Goal: Task Accomplishment & Management: Complete application form

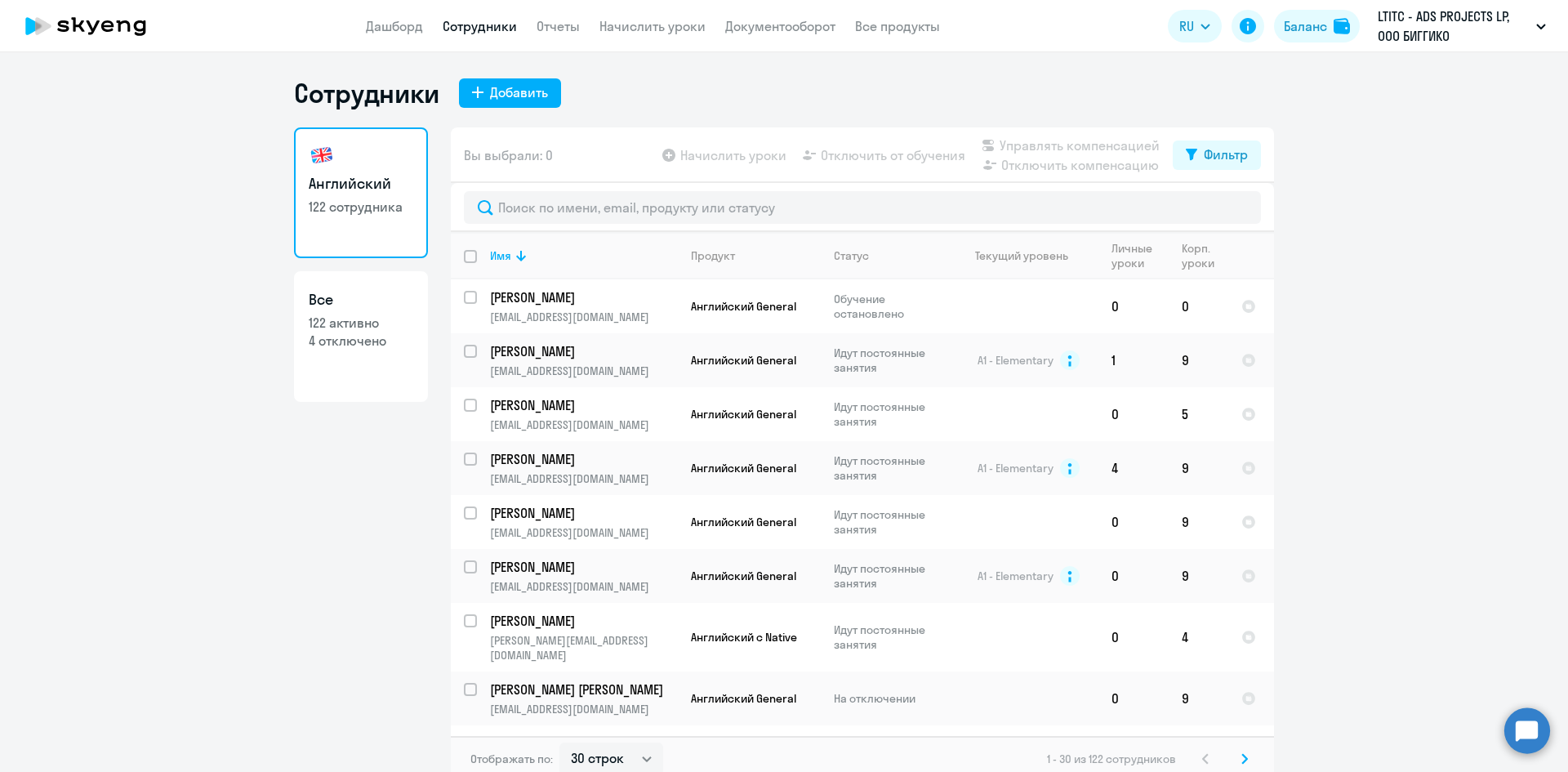
select select "30"
click at [397, 23] on link "Дашборд" at bounding box center [394, 26] width 57 height 16
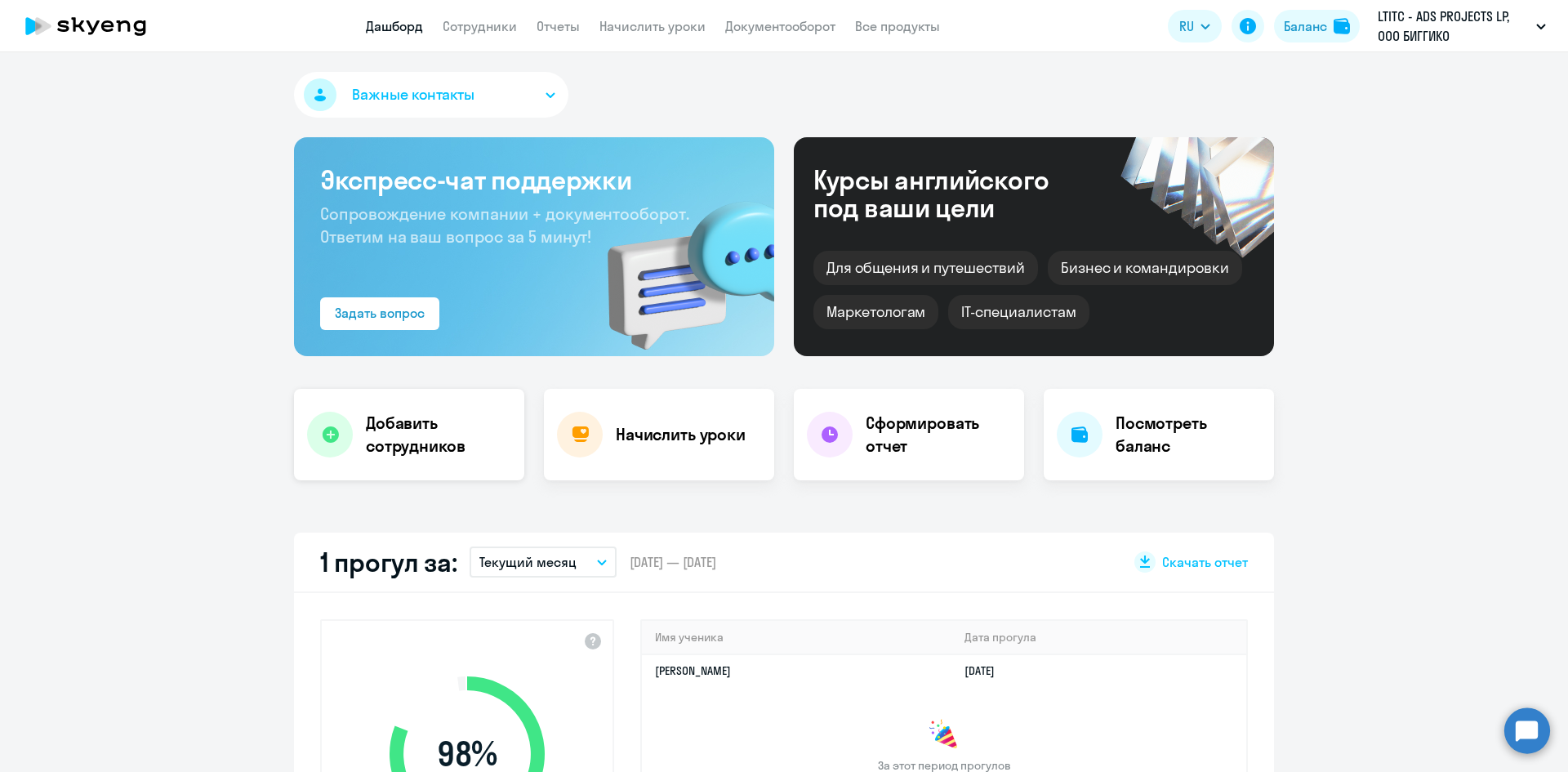
click at [407, 416] on h4 "Добавить сотрудников" at bounding box center [438, 434] width 145 height 46
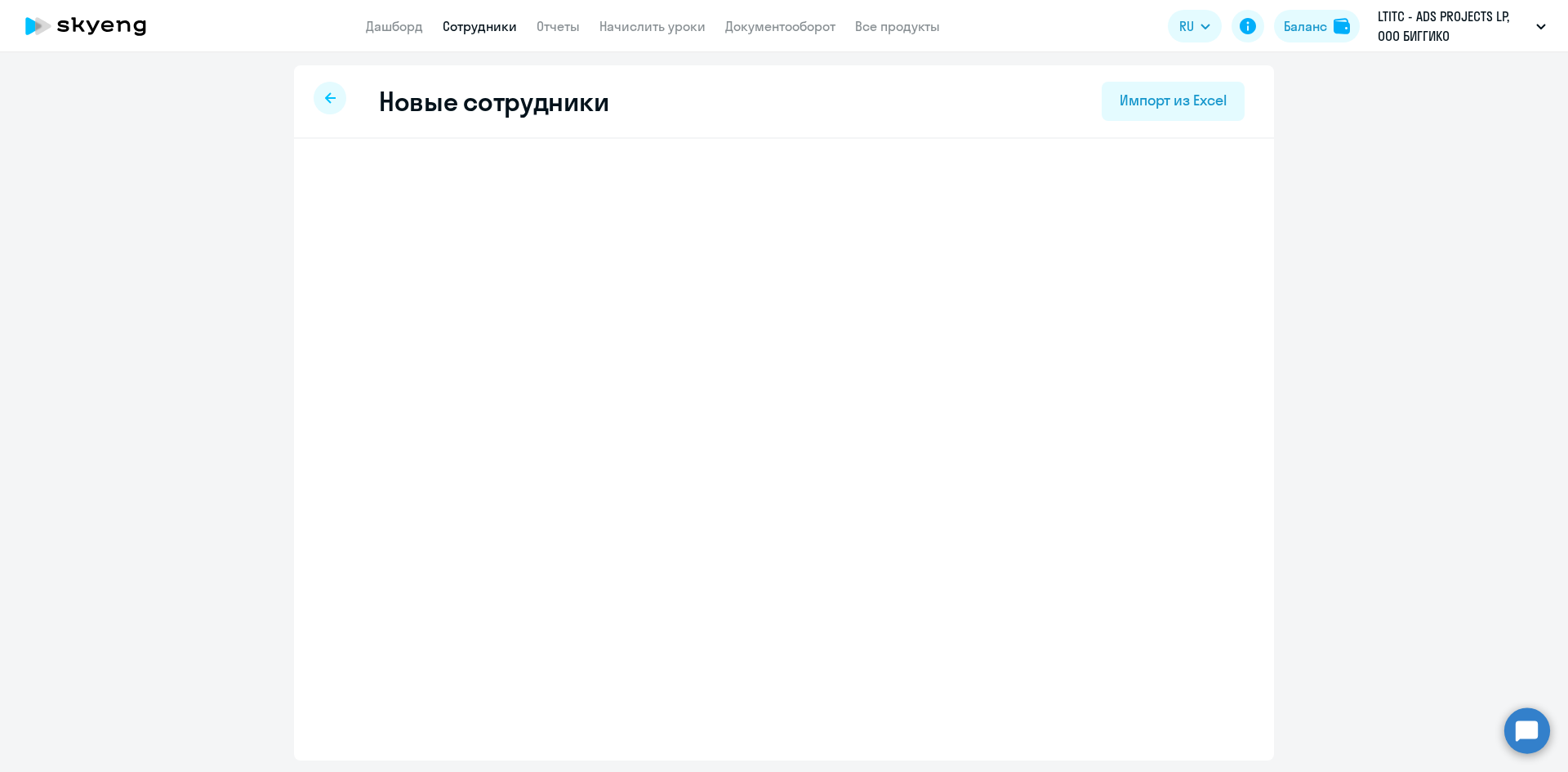
select select "english_adult_not_native_speaker"
select select "3"
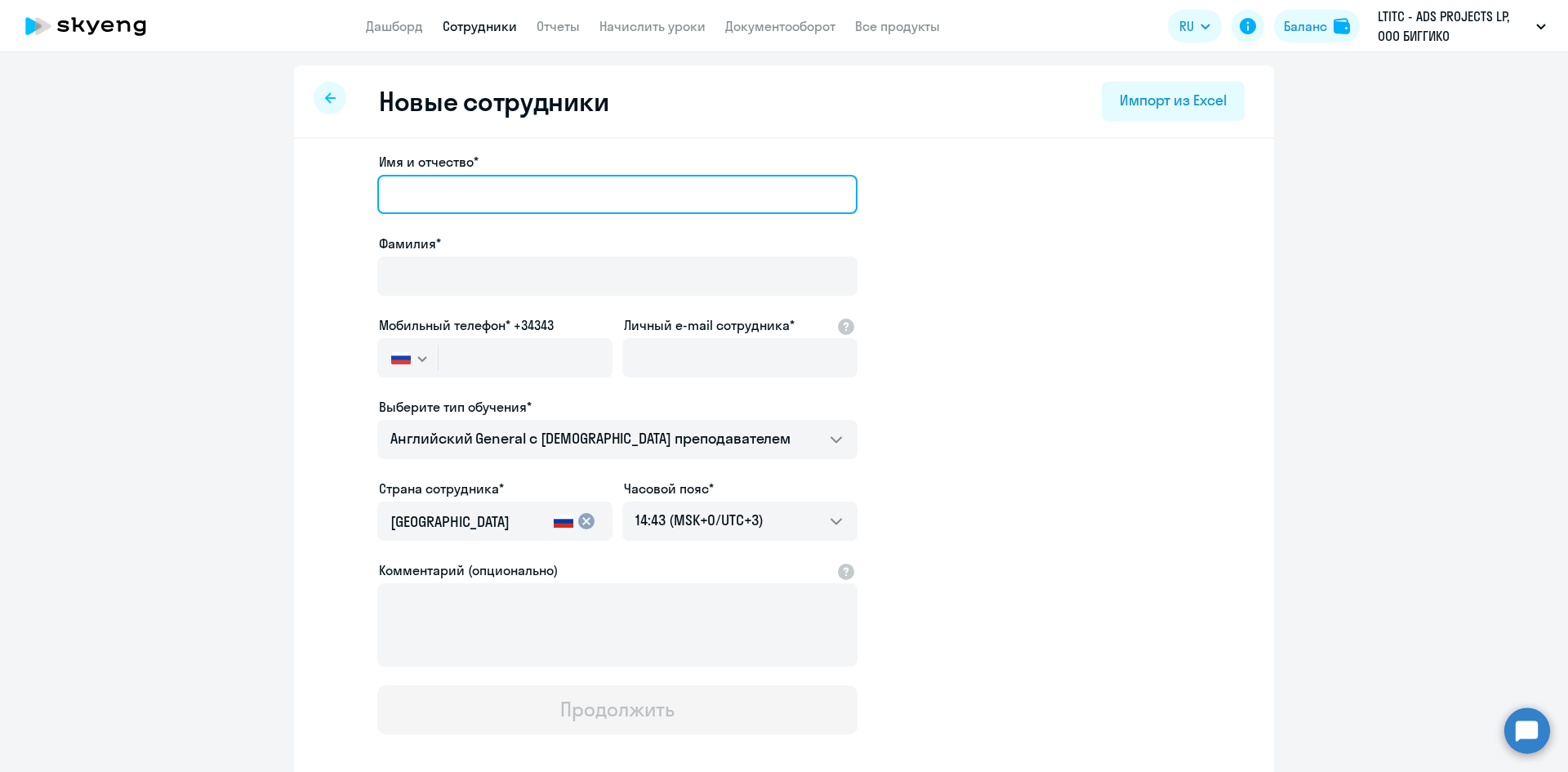
click at [480, 187] on input "Имя и отчество*" at bounding box center [618, 194] width 481 height 39
type input "[PERSON_NAME]"
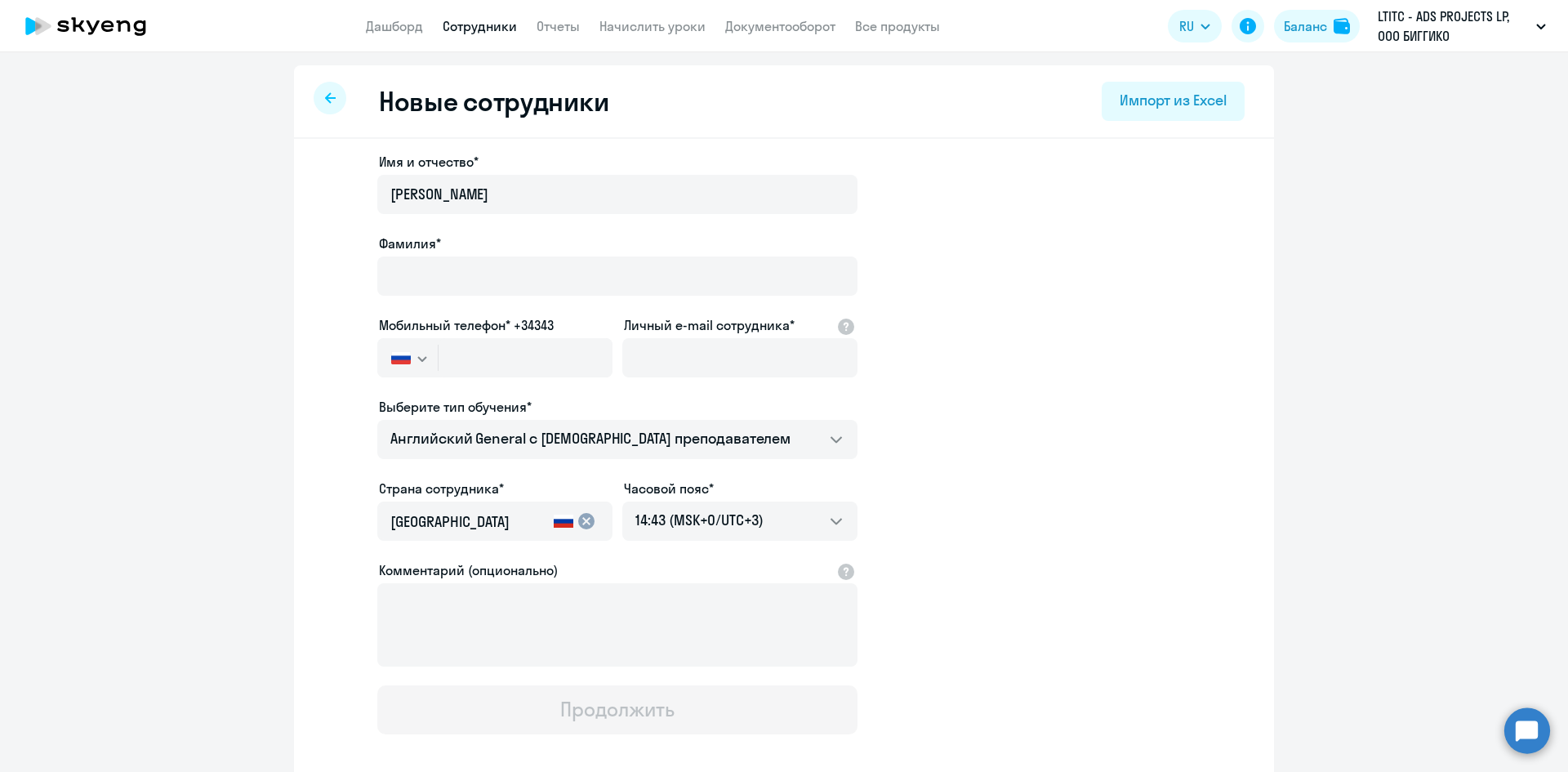
click at [439, 302] on div at bounding box center [618, 298] width 481 height 6
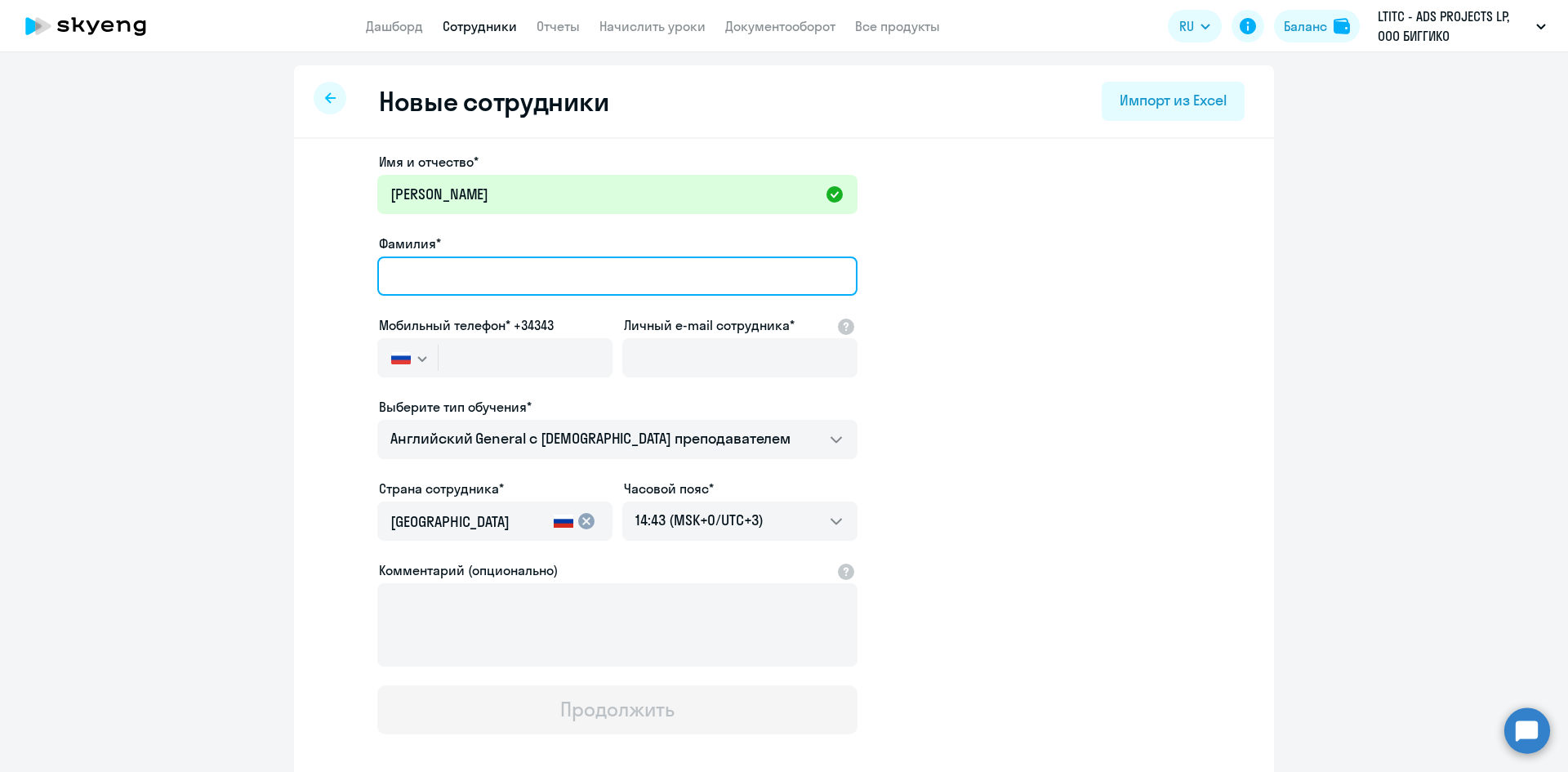
click at [453, 274] on input "Фамилия*" at bounding box center [618, 275] width 481 height 39
type input "Слыш"
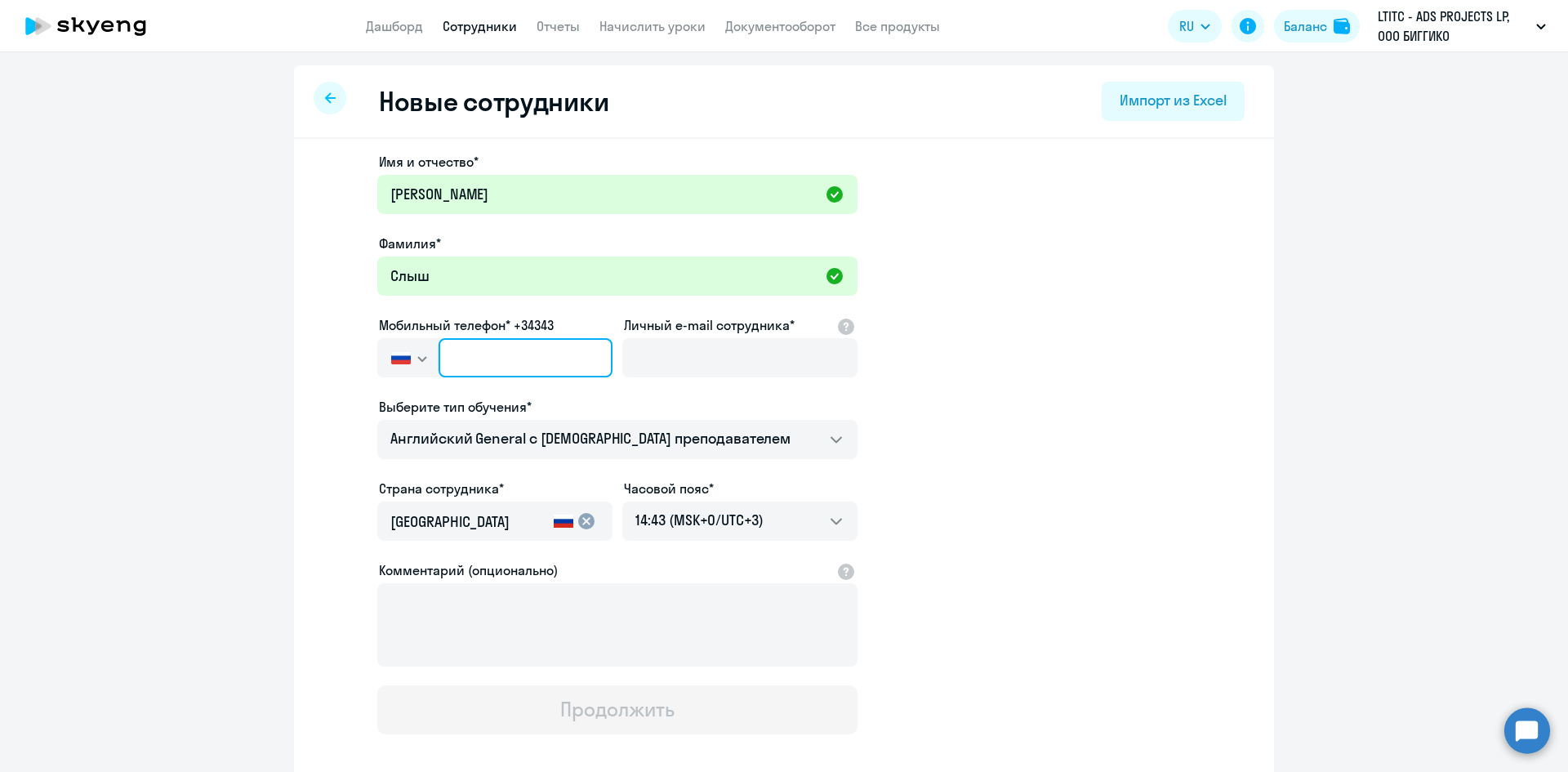
click at [497, 351] on input "text" at bounding box center [526, 357] width 174 height 39
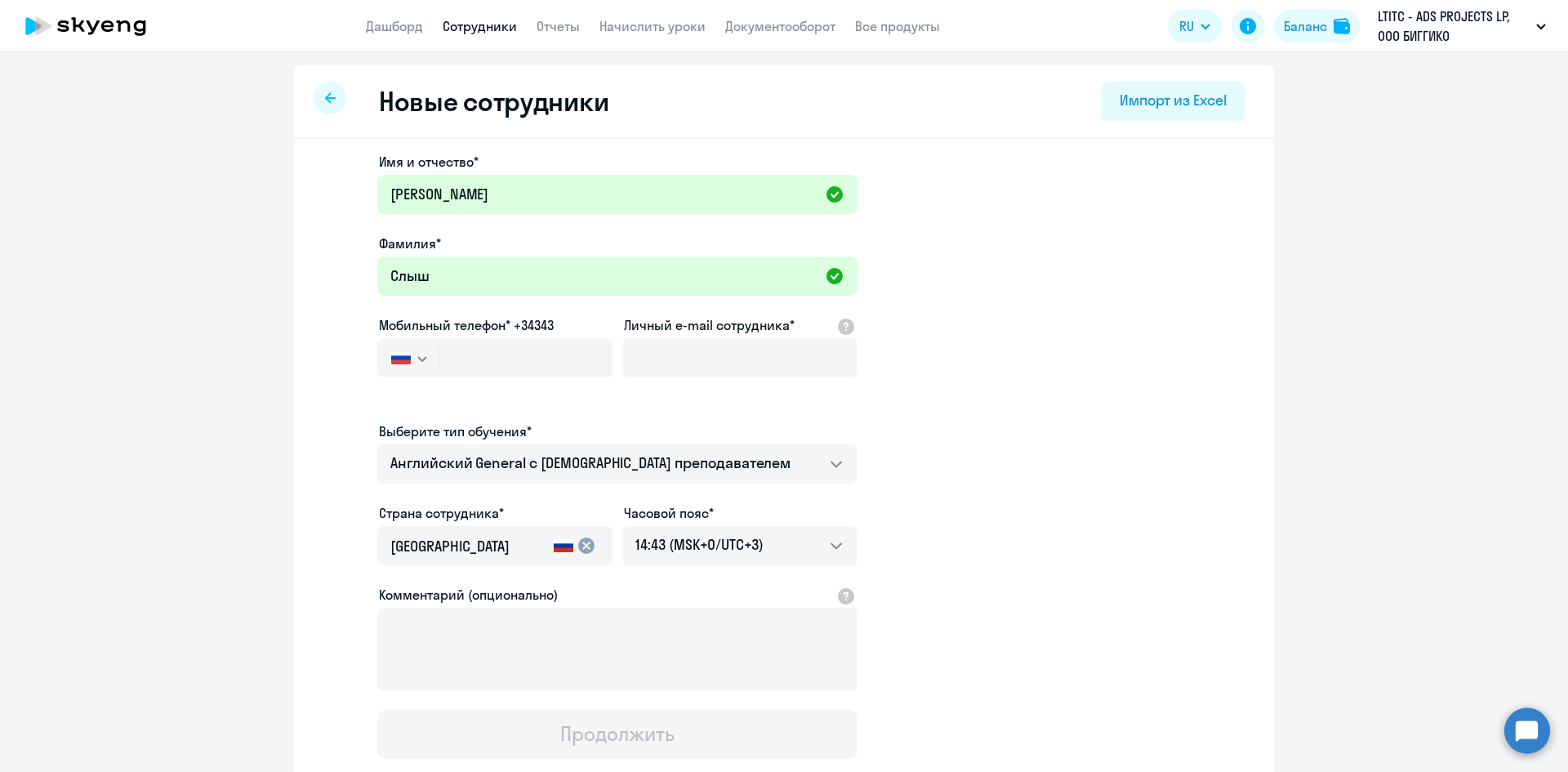
click at [417, 356] on icon "button" at bounding box center [422, 358] width 10 height 5
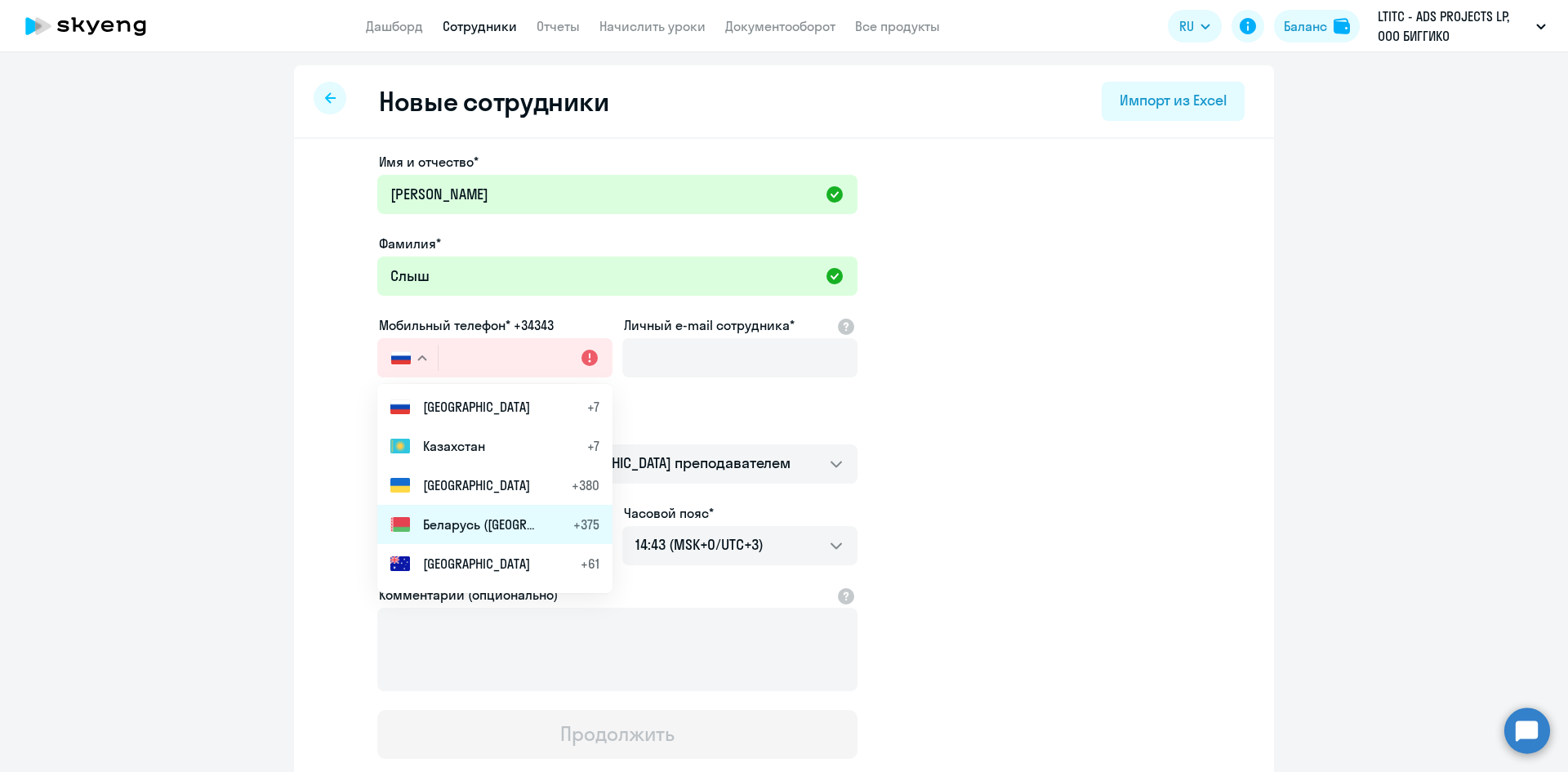
click at [431, 522] on span "Беларусь ([GEOGRAPHIC_DATA])" at bounding box center [480, 525] width 115 height 20
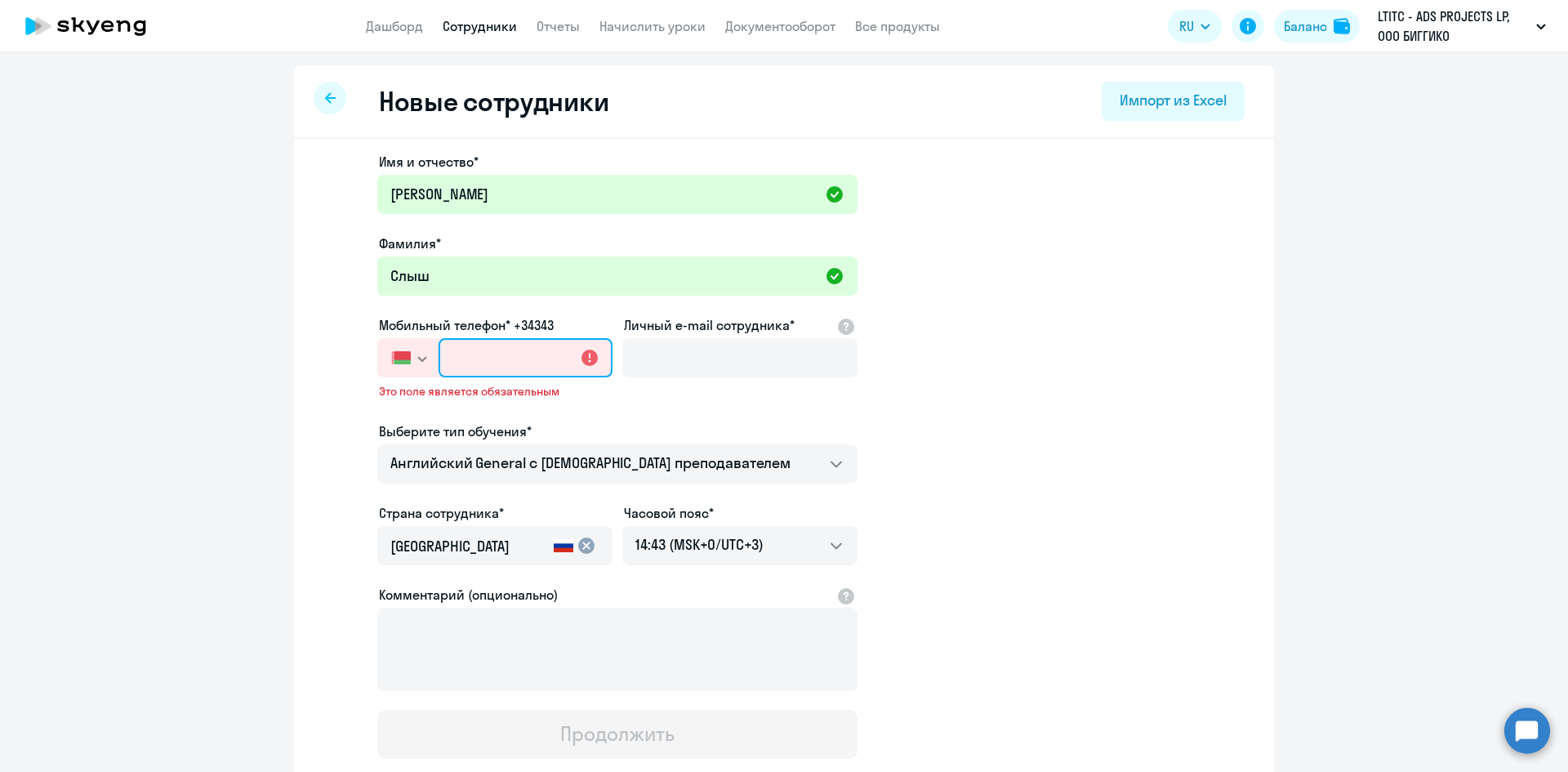
click at [446, 367] on input "text" at bounding box center [526, 357] width 174 height 39
click at [456, 349] on input "text" at bounding box center [526, 357] width 174 height 39
click at [467, 356] on input "text" at bounding box center [526, 357] width 174 height 39
paste input "[PHONE_NUMBER]"
click at [598, 411] on ds-form-field "Мобильный телефон* +34343 [GEOGRAPHIC_DATA] +7 [GEOGRAPHIC_DATA] +7 [GEOGRAPHIC…" at bounding box center [495, 368] width 235 height 107
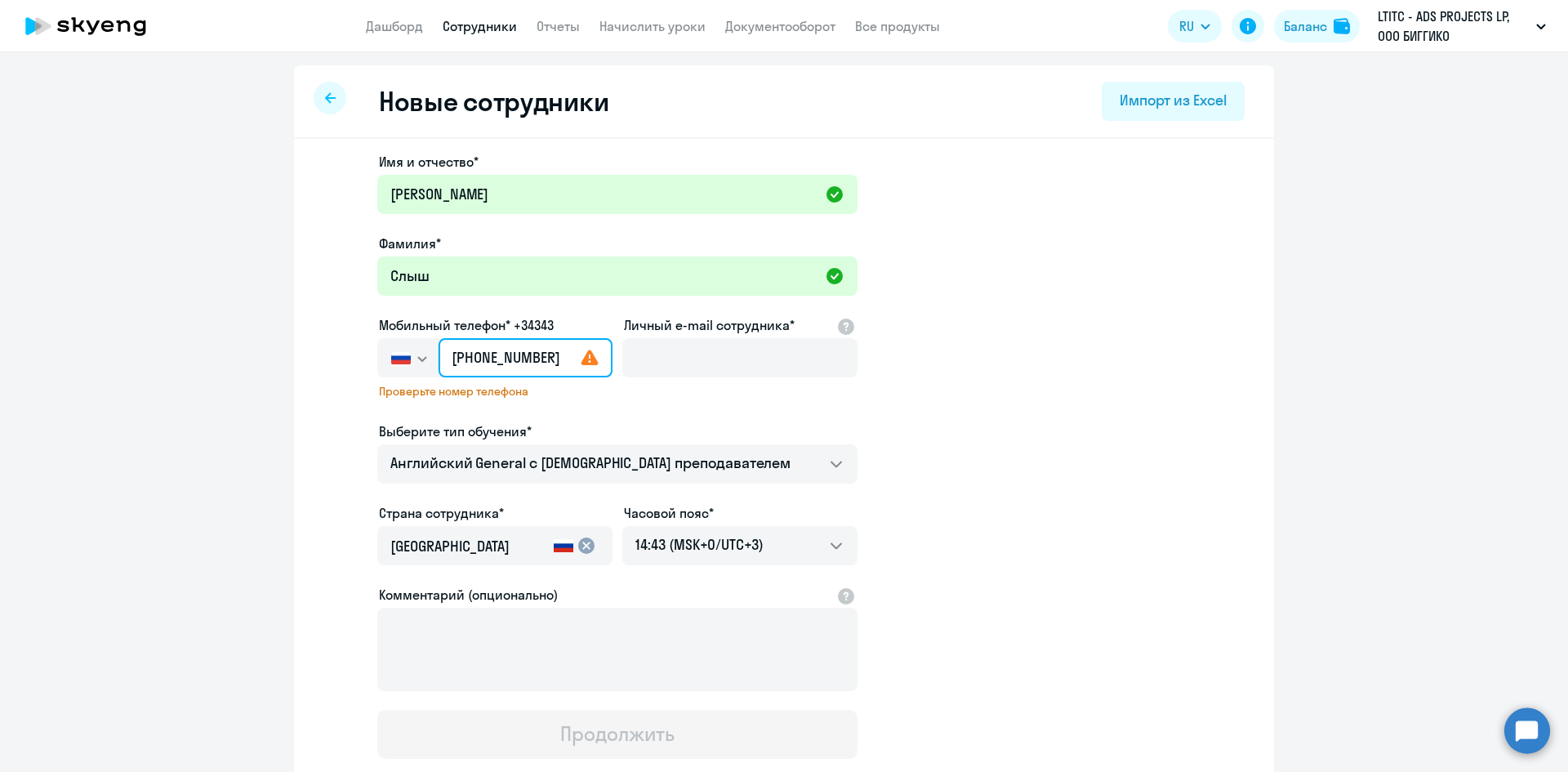
click at [507, 367] on input "[PHONE_NUMBER]" at bounding box center [526, 357] width 174 height 39
drag, startPoint x: 551, startPoint y: 363, endPoint x: 297, endPoint y: 353, distance: 254.2
click at [297, 353] on div "Имя и отчество* [PERSON_NAME]* Слыш Мобильный телефон* +34343 [GEOGRAPHIC_DATA]…" at bounding box center [784, 510] width 980 height 742
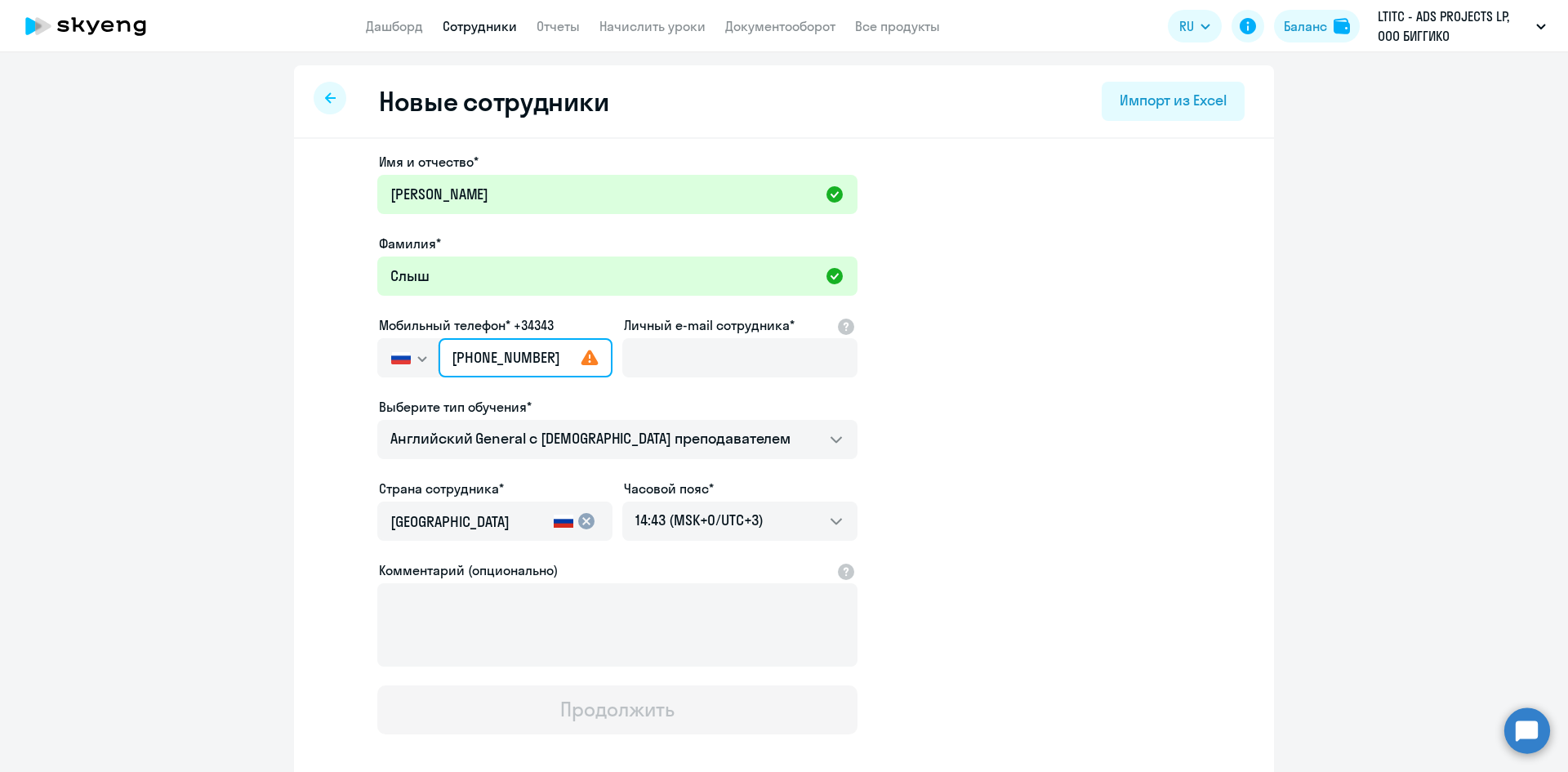
paste input "375 (44) 552-45-6"
type input "[PHONE_NUMBER]"
click at [680, 398] on div "Выберите тип обучения*" at bounding box center [618, 406] width 481 height 20
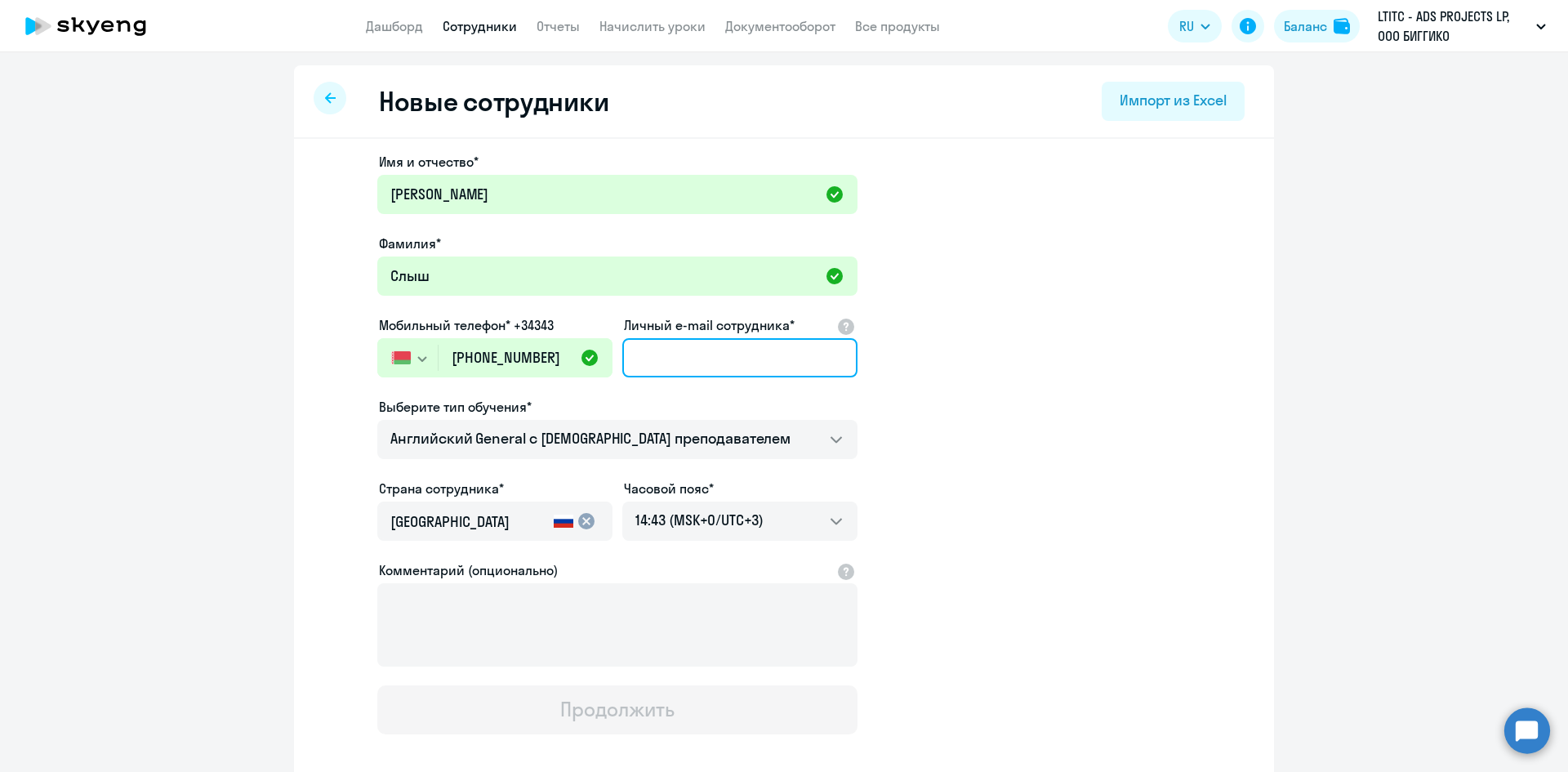
click at [707, 353] on input "Личный e-mail сотрудника*" at bounding box center [740, 357] width 235 height 39
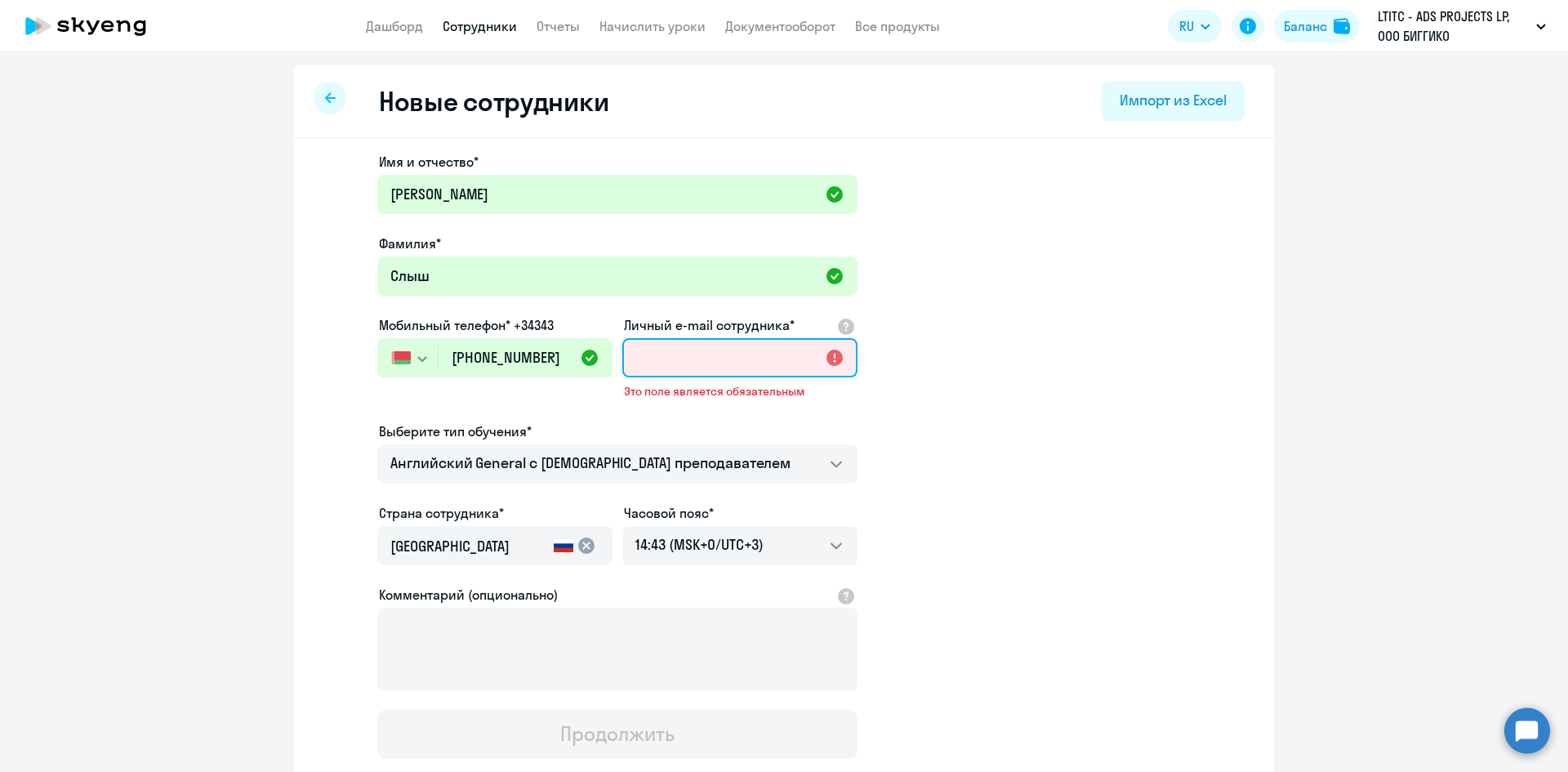
click at [738, 352] on input "Личный e-mail сотрудника*" at bounding box center [740, 357] width 235 height 39
paste input "[PERSON_NAME][EMAIL_ADDRESS][DOMAIN_NAME]"
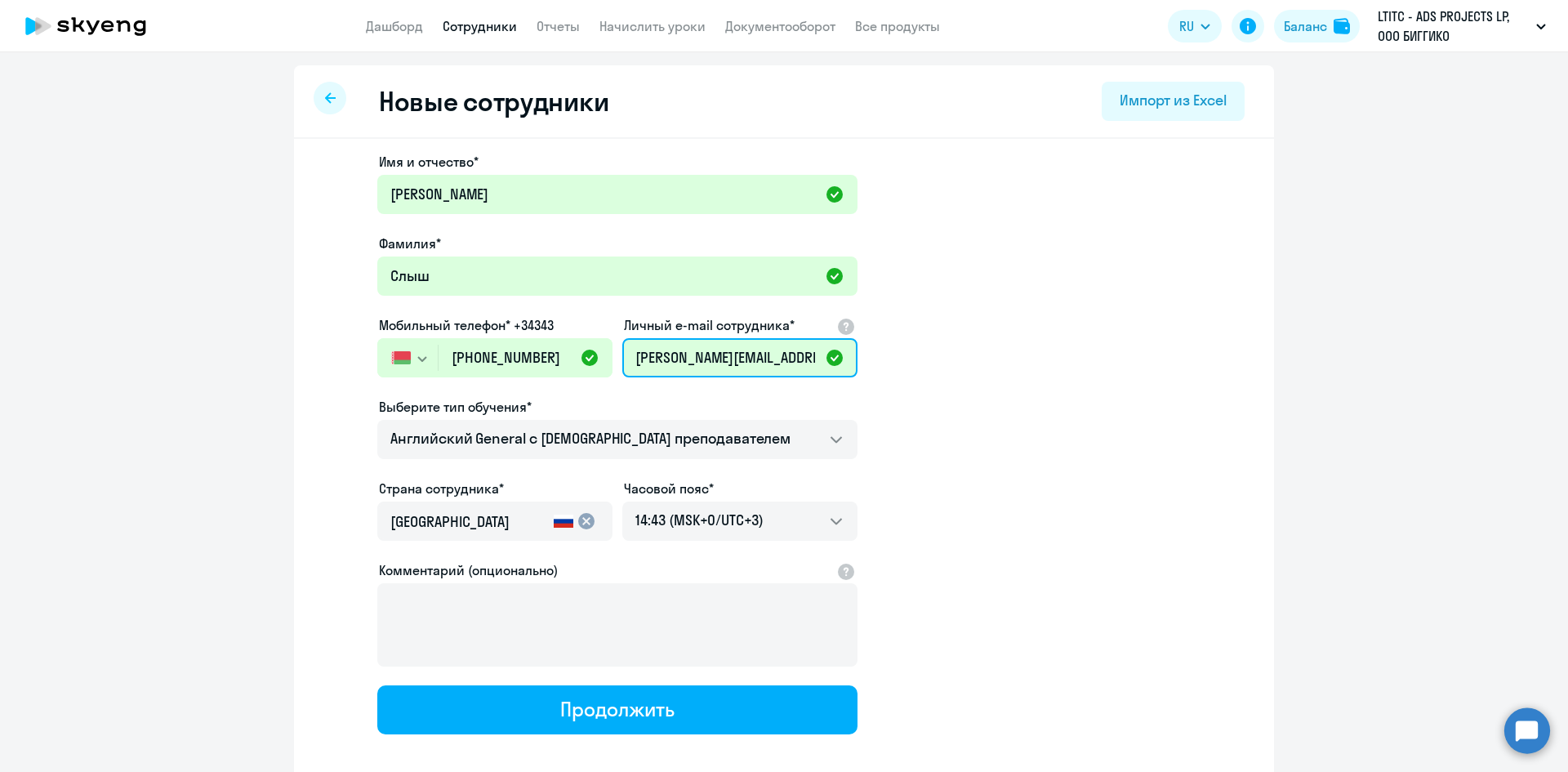
scroll to position [0, 32]
type input "[PERSON_NAME][EMAIL_ADDRESS][DOMAIN_NAME]"
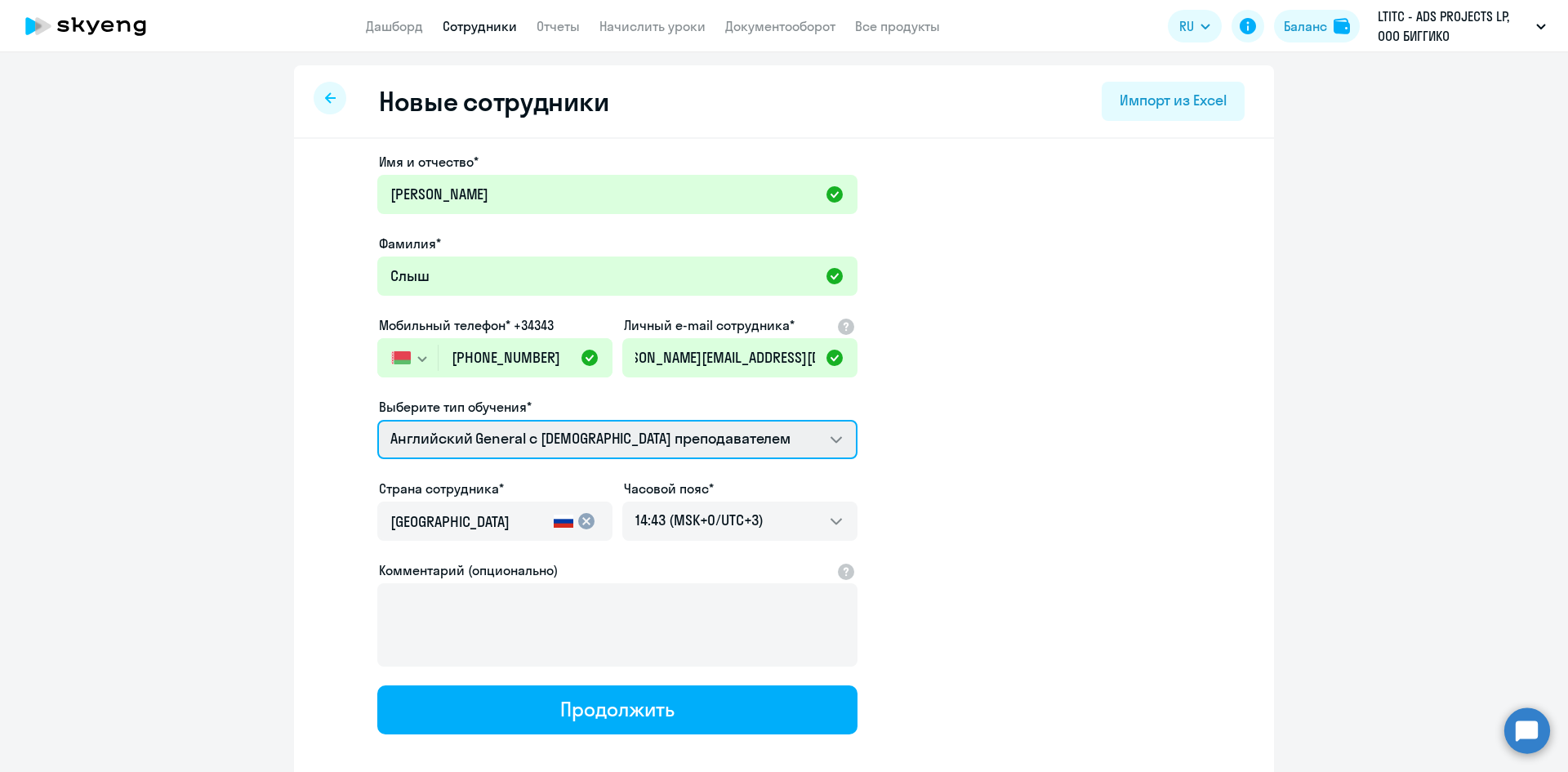
click at [490, 430] on select "Английский General с [DEMOGRAPHIC_DATA] преподавателем Премиум [DEMOGRAPHIC_DAT…" at bounding box center [618, 439] width 481 height 39
click at [378, 420] on select "Английский General с [DEMOGRAPHIC_DATA] преподавателем Премиум [DEMOGRAPHIC_DAT…" at bounding box center [618, 439] width 481 height 39
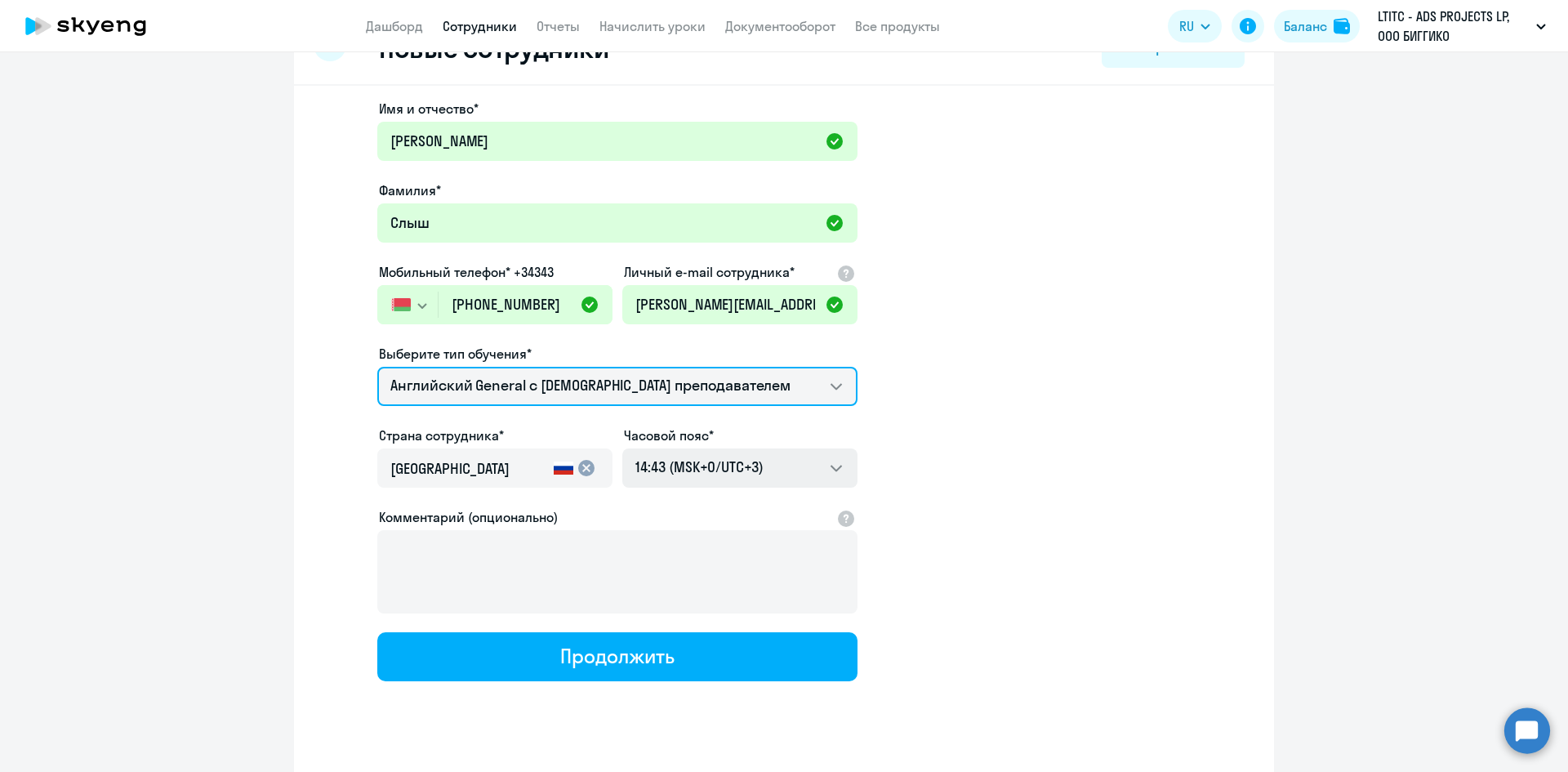
scroll to position [81, 0]
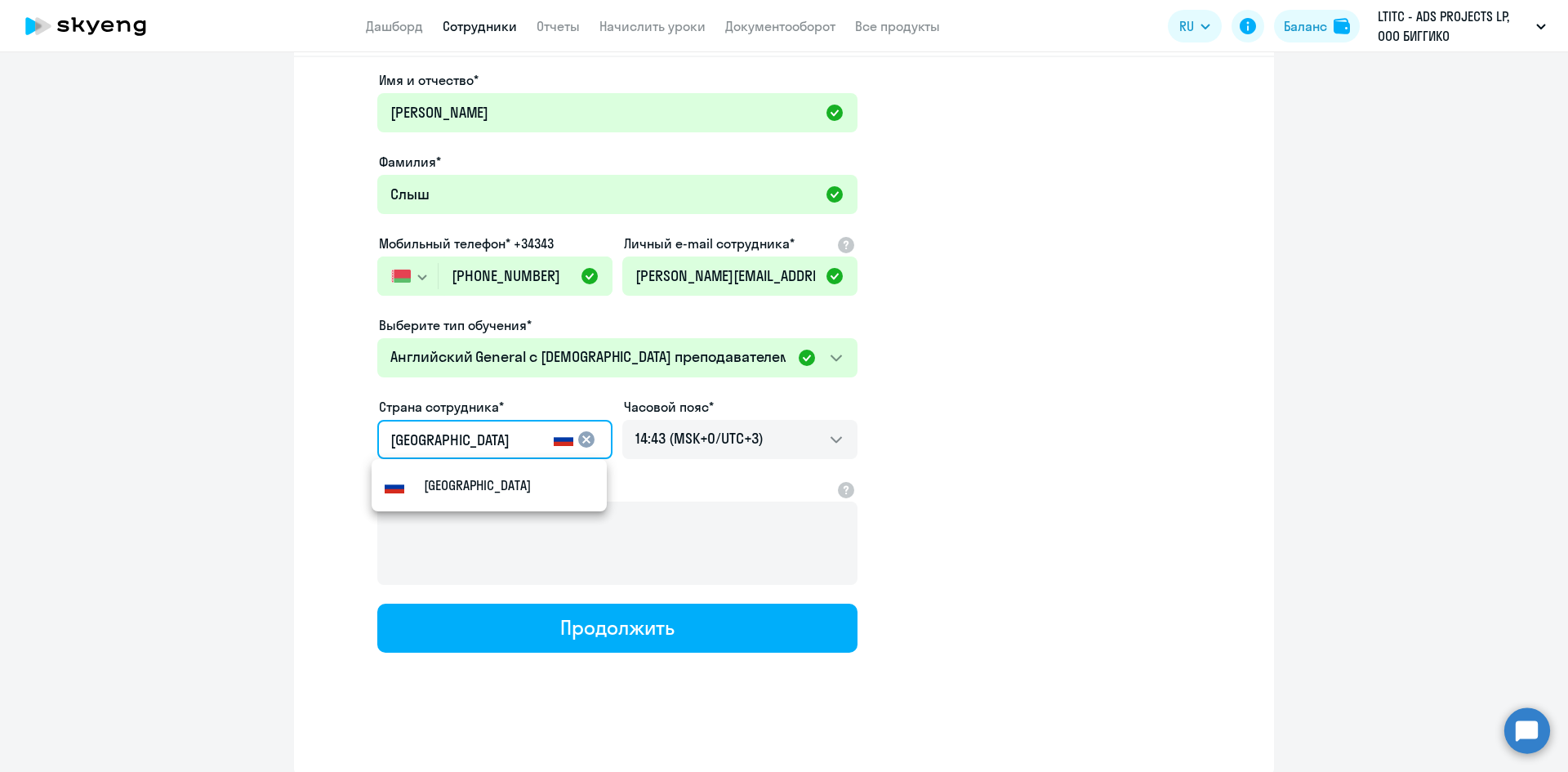
click at [469, 433] on input "[GEOGRAPHIC_DATA]" at bounding box center [469, 441] width 157 height 22
drag, startPoint x: 356, startPoint y: 433, endPoint x: 337, endPoint y: 433, distance: 19.0
click at [337, 433] on app-new-student-form "Имя и отчество* [PERSON_NAME]* Слыш Мобильный телефон* +34343 [GEOGRAPHIC_DATA]…" at bounding box center [783, 361] width 928 height 582
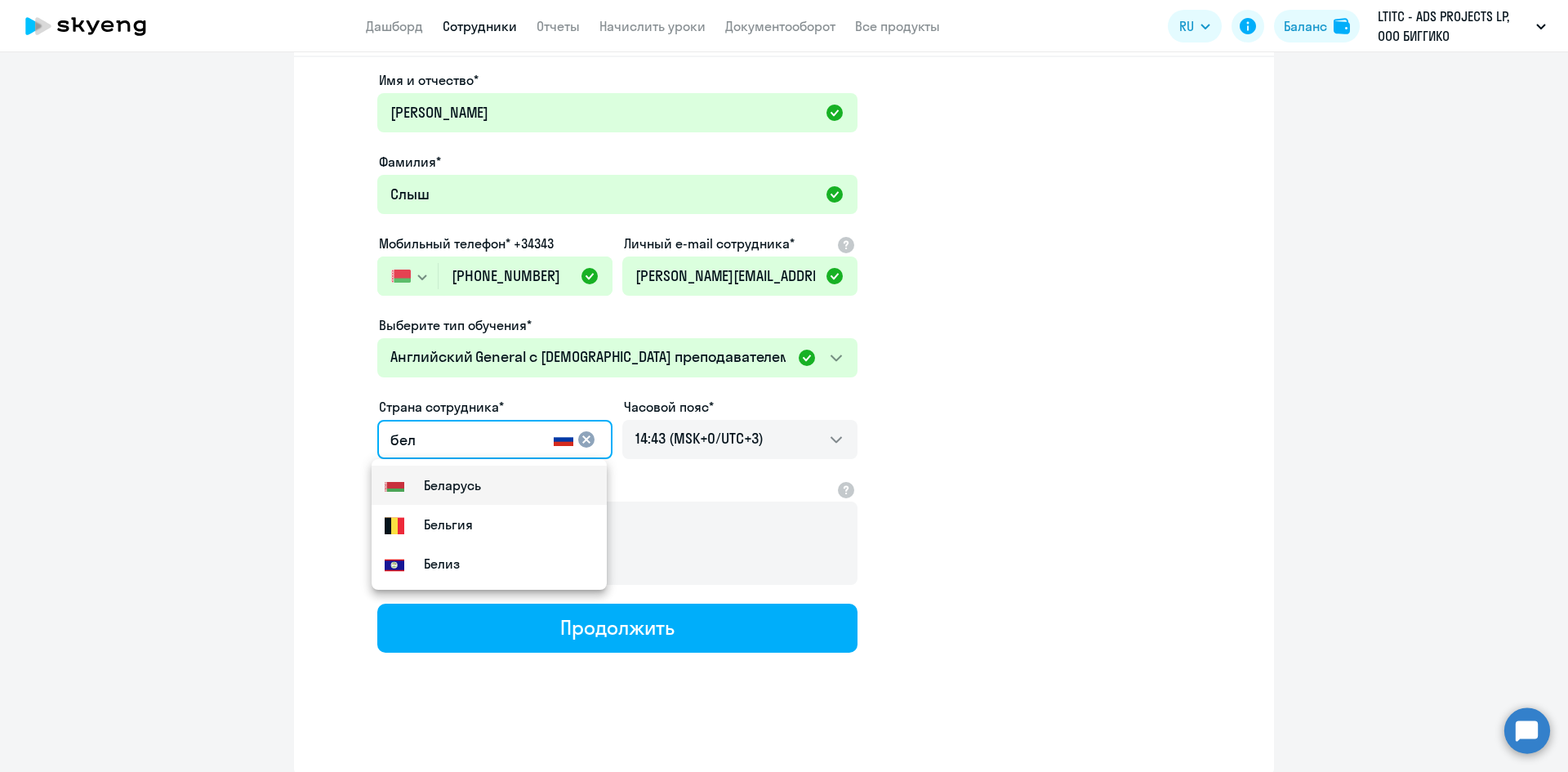
click at [425, 478] on small "Беларусь" at bounding box center [452, 485] width 57 height 20
type input "Беларусь"
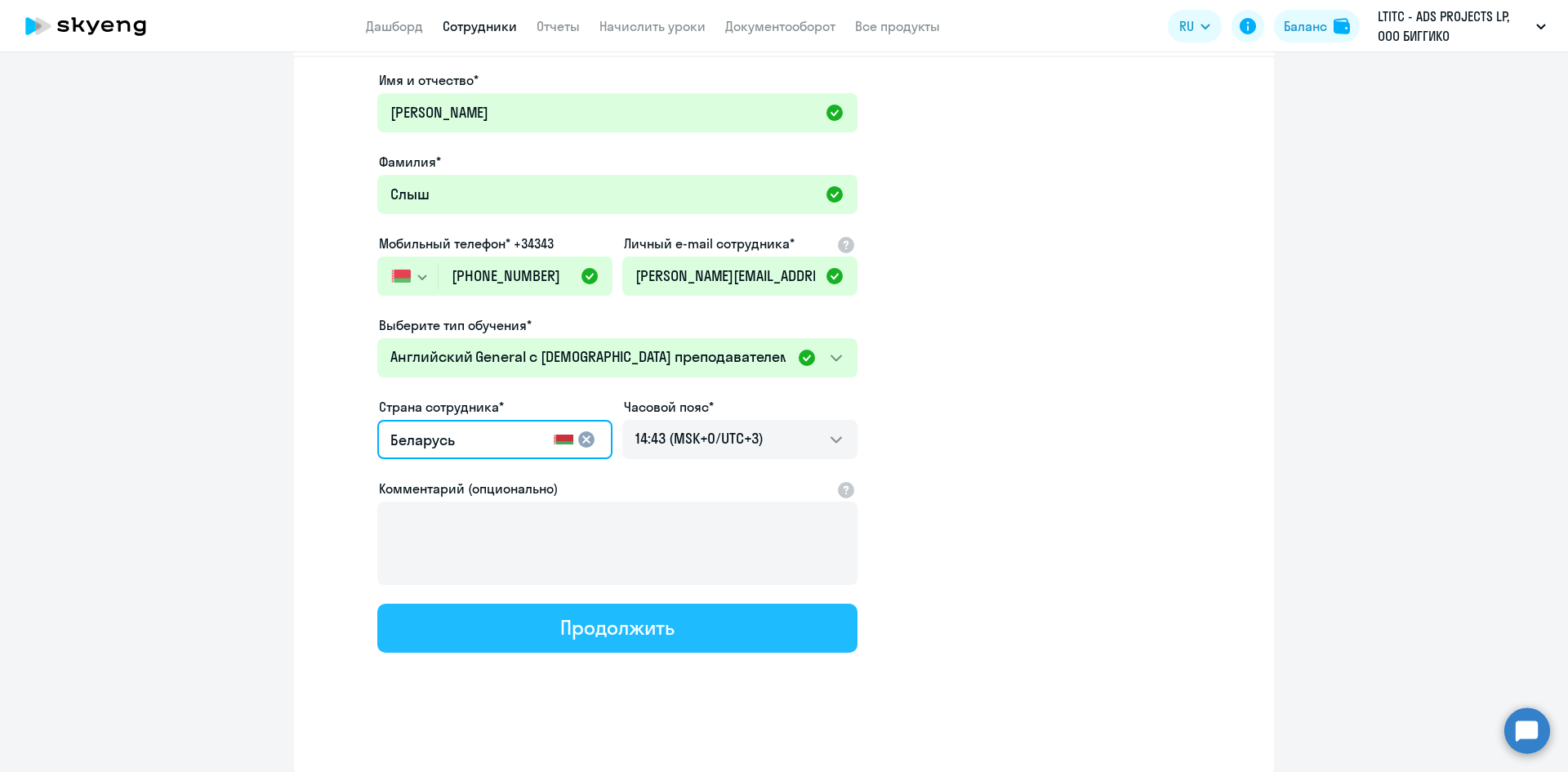
click at [584, 629] on div "Продолжить" at bounding box center [617, 627] width 114 height 26
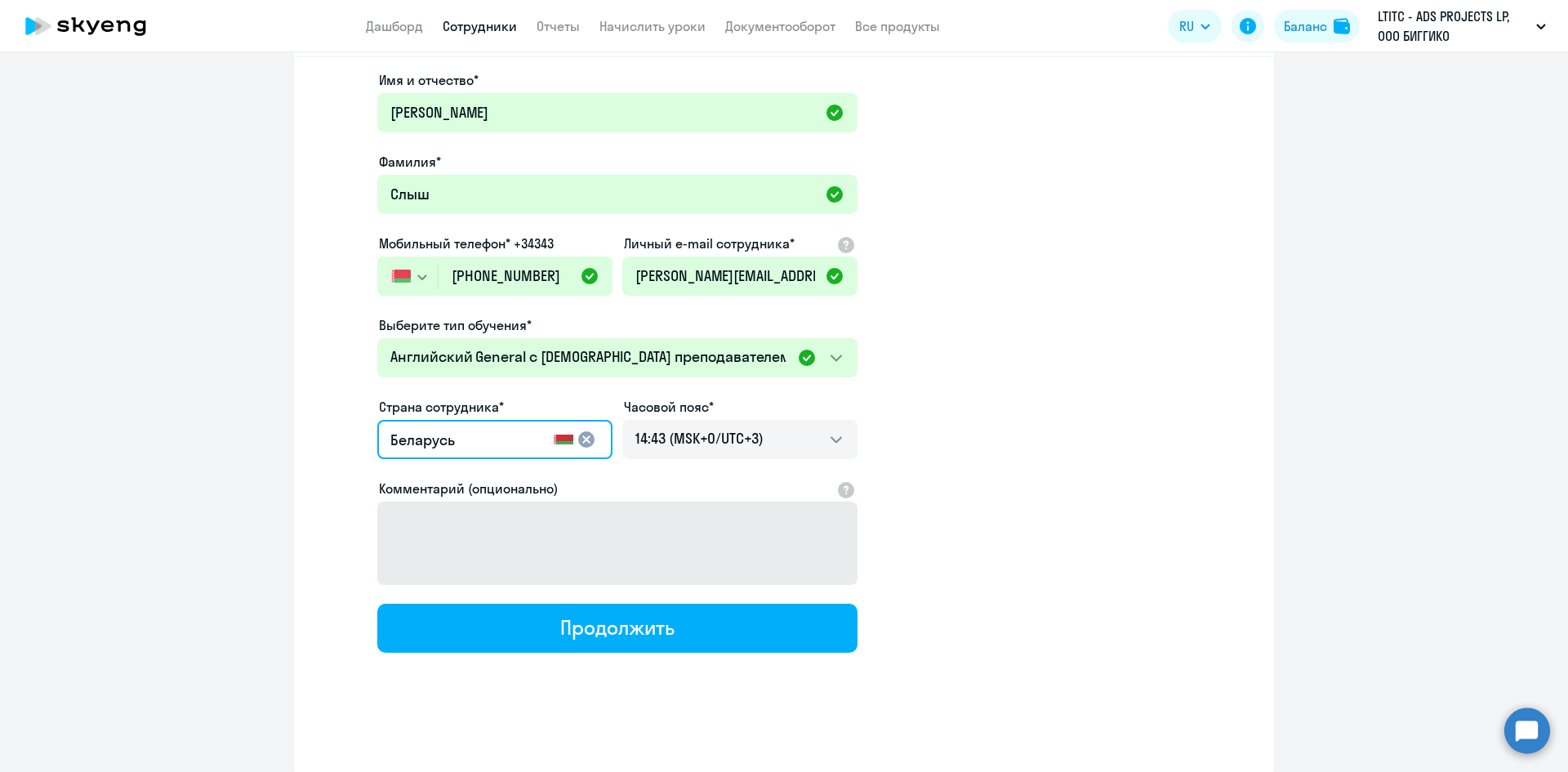
select select "english_adult_not_native_speaker"
select select "3"
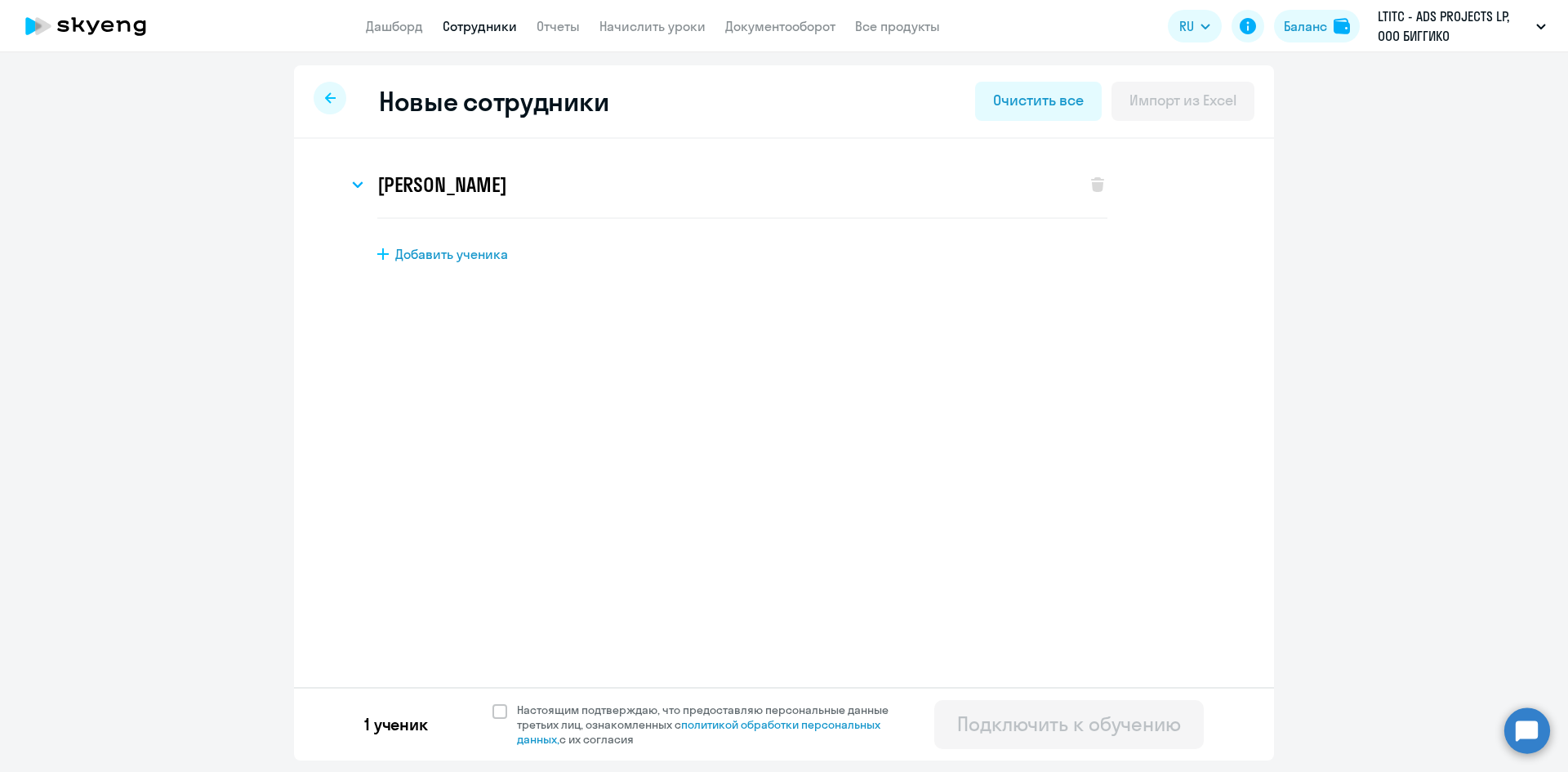
scroll to position [0, 0]
click at [492, 709] on span at bounding box center [499, 711] width 14 height 14
click at [491, 702] on input "Настоящим подтверждаю, что предоставляю персональные данные третьих лиц, ознако…" at bounding box center [491, 702] width 1 height 1
checkbox input "true"
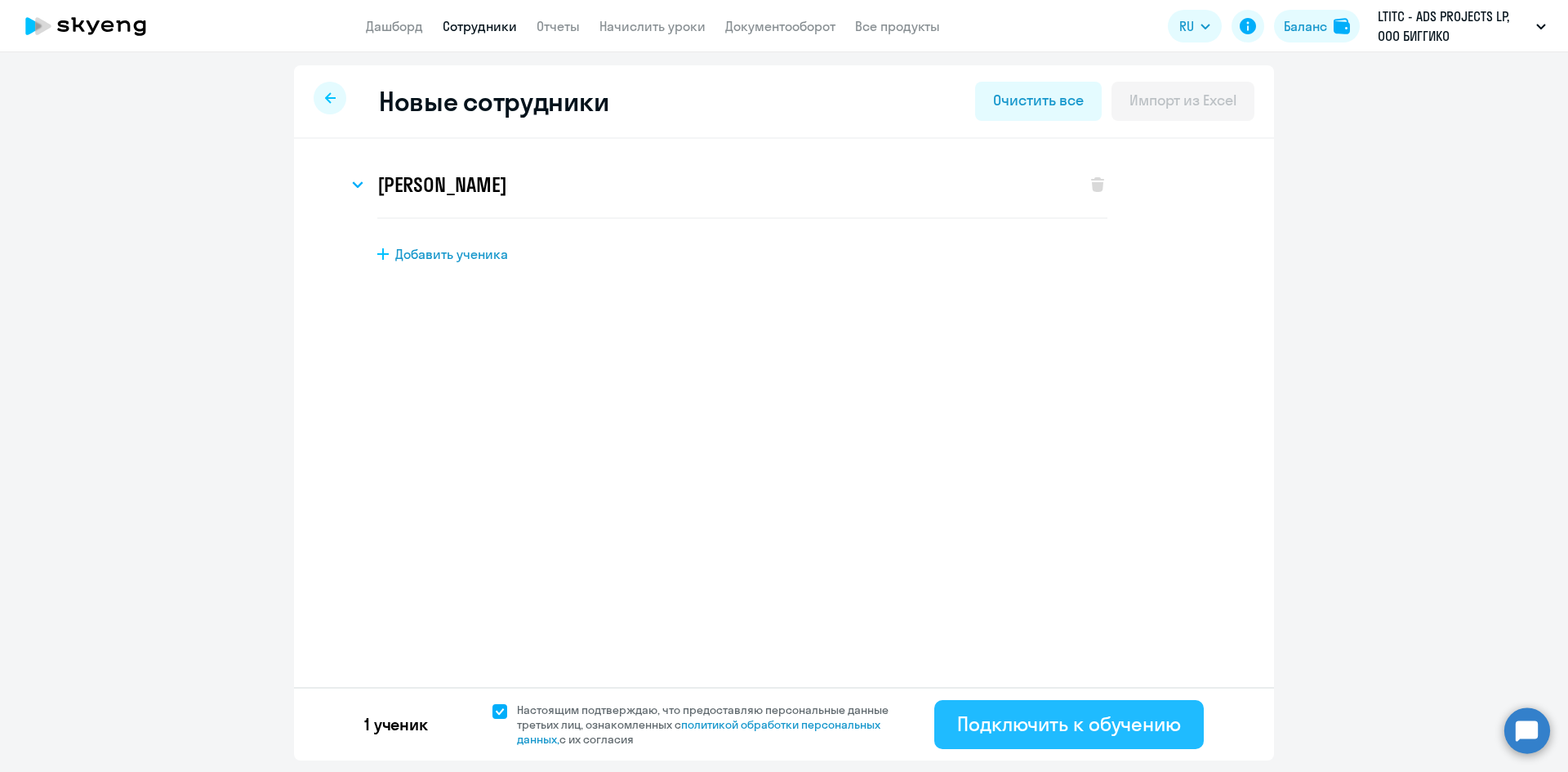
click at [1100, 731] on div "Подключить к обучению" at bounding box center [1069, 723] width 224 height 26
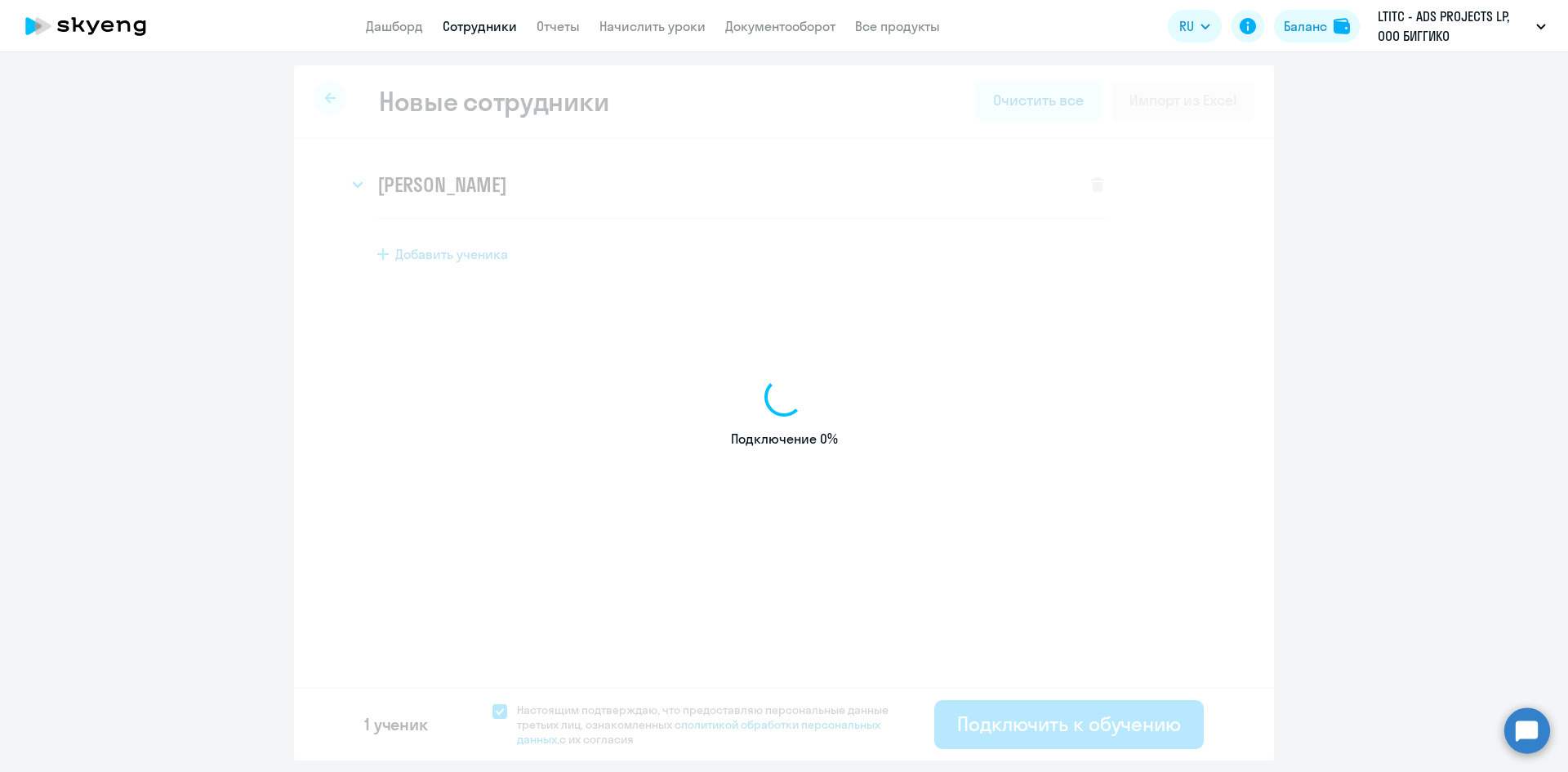
select select "english_adult_not_native_speaker"
select select "3"
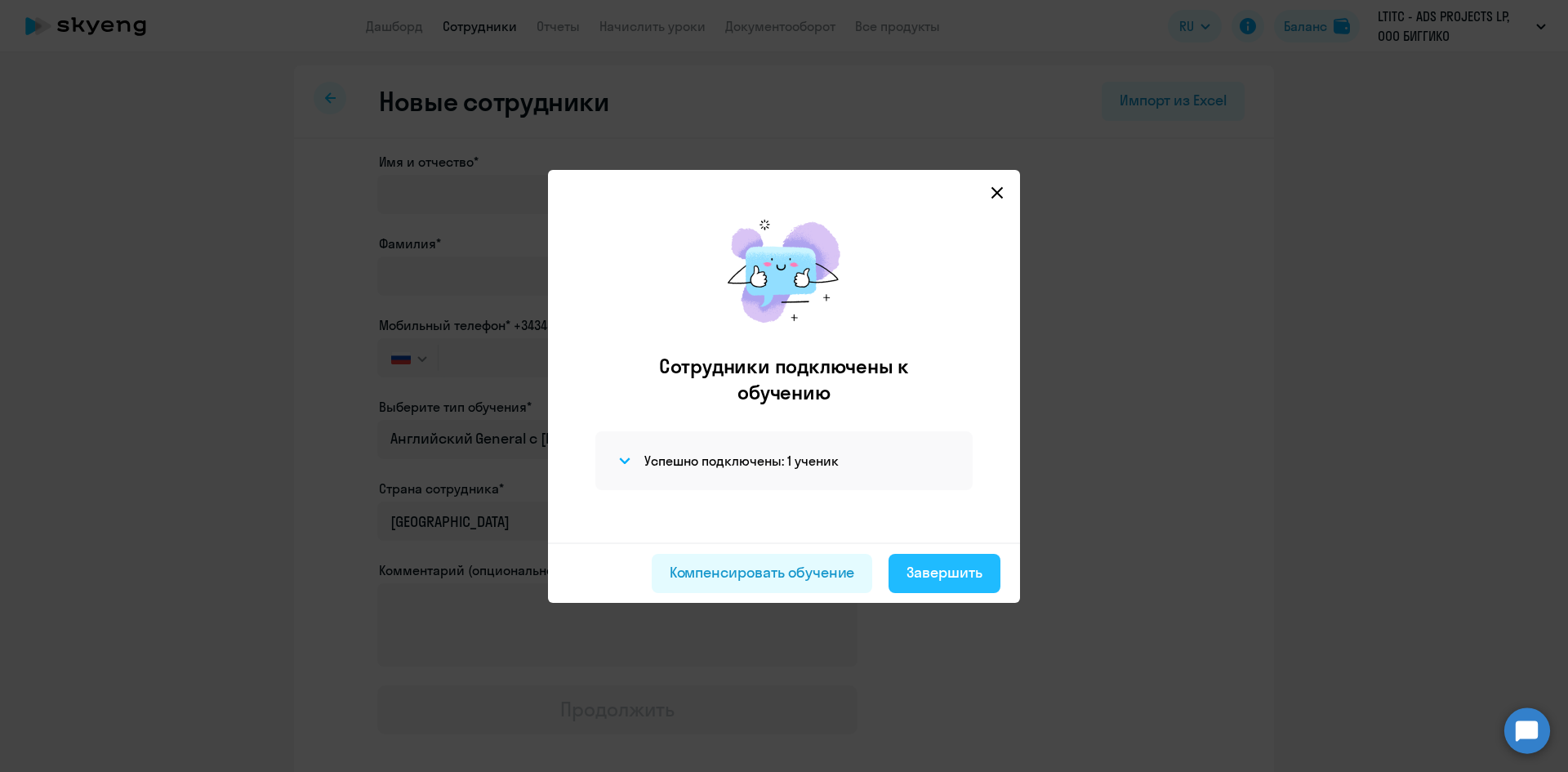
click at [962, 575] on div "Завершить" at bounding box center [945, 572] width 76 height 22
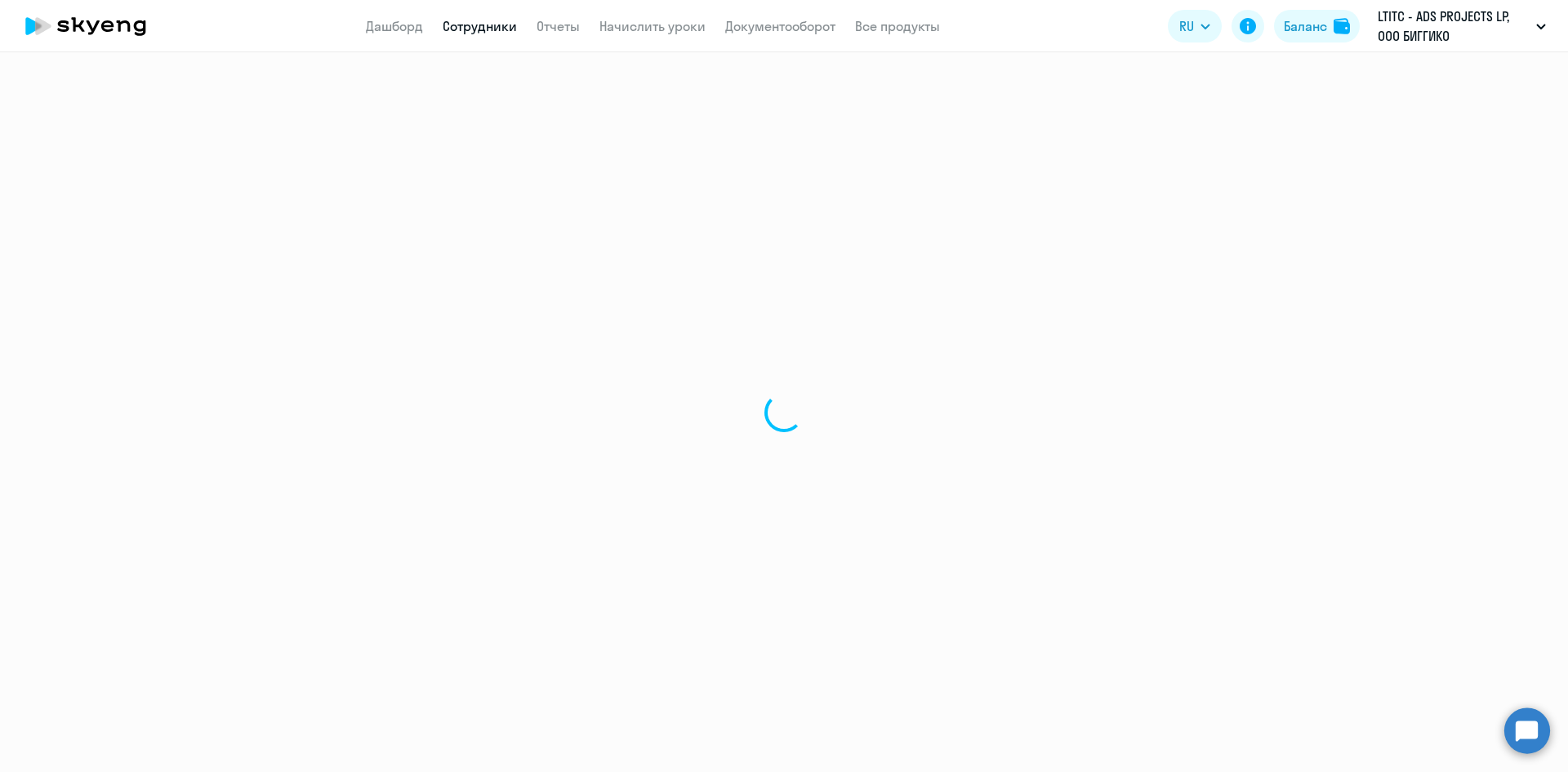
select select "30"
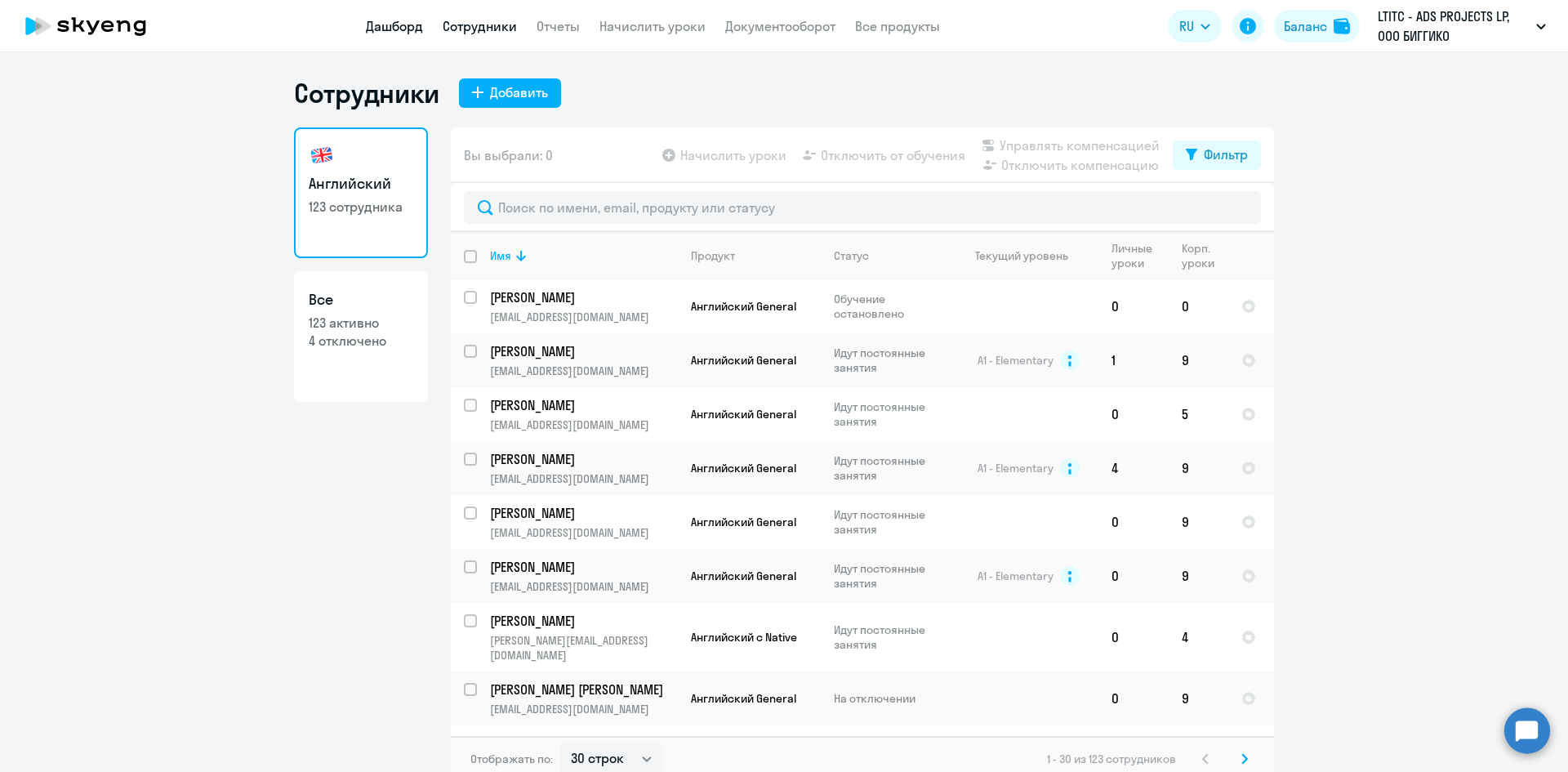
click at [388, 33] on link "Дашборд" at bounding box center [394, 26] width 57 height 16
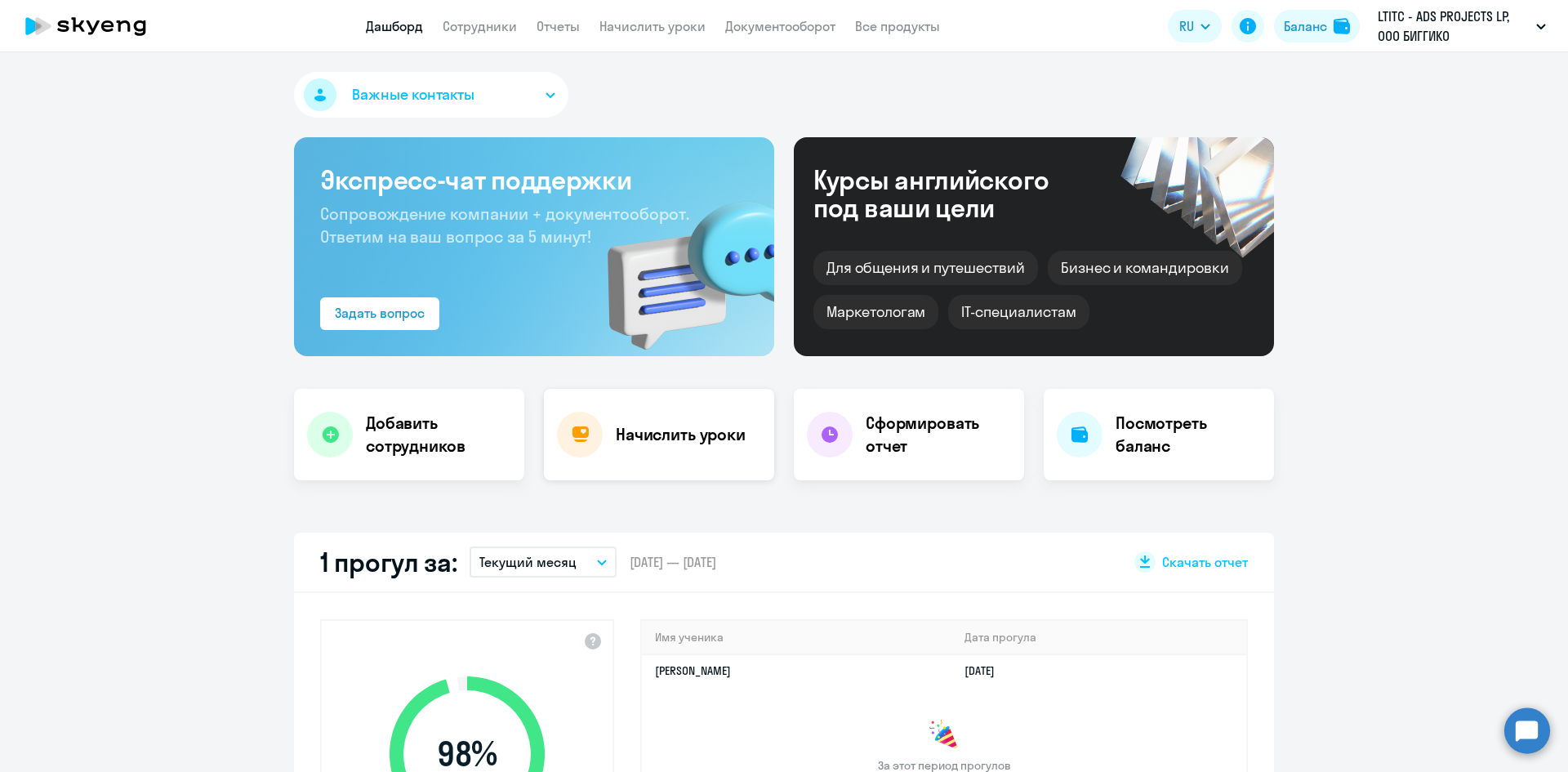
click at [679, 417] on div "Начислить уроки" at bounding box center [658, 433] width 230 height 91
select select "30"
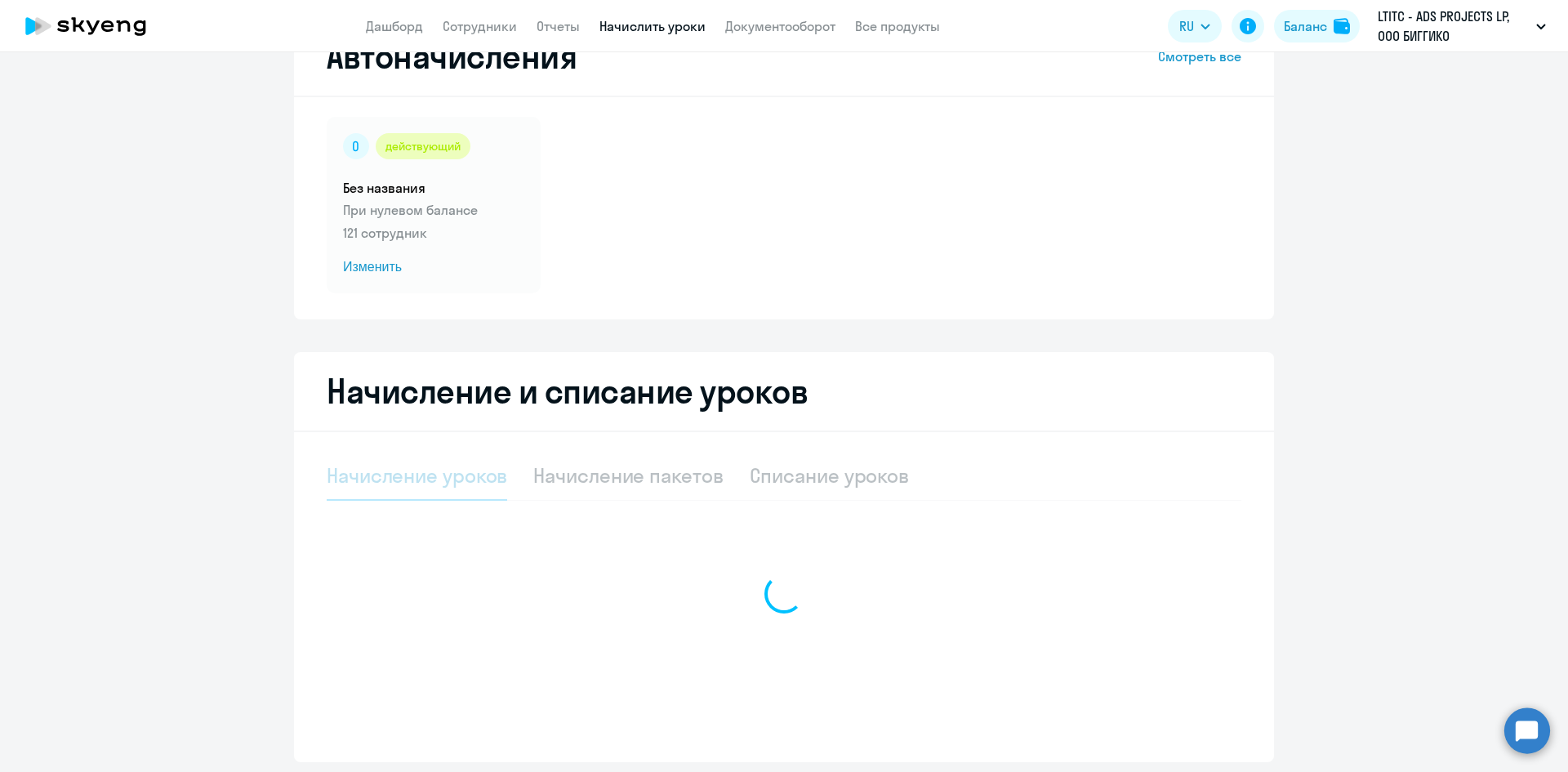
scroll to position [116, 0]
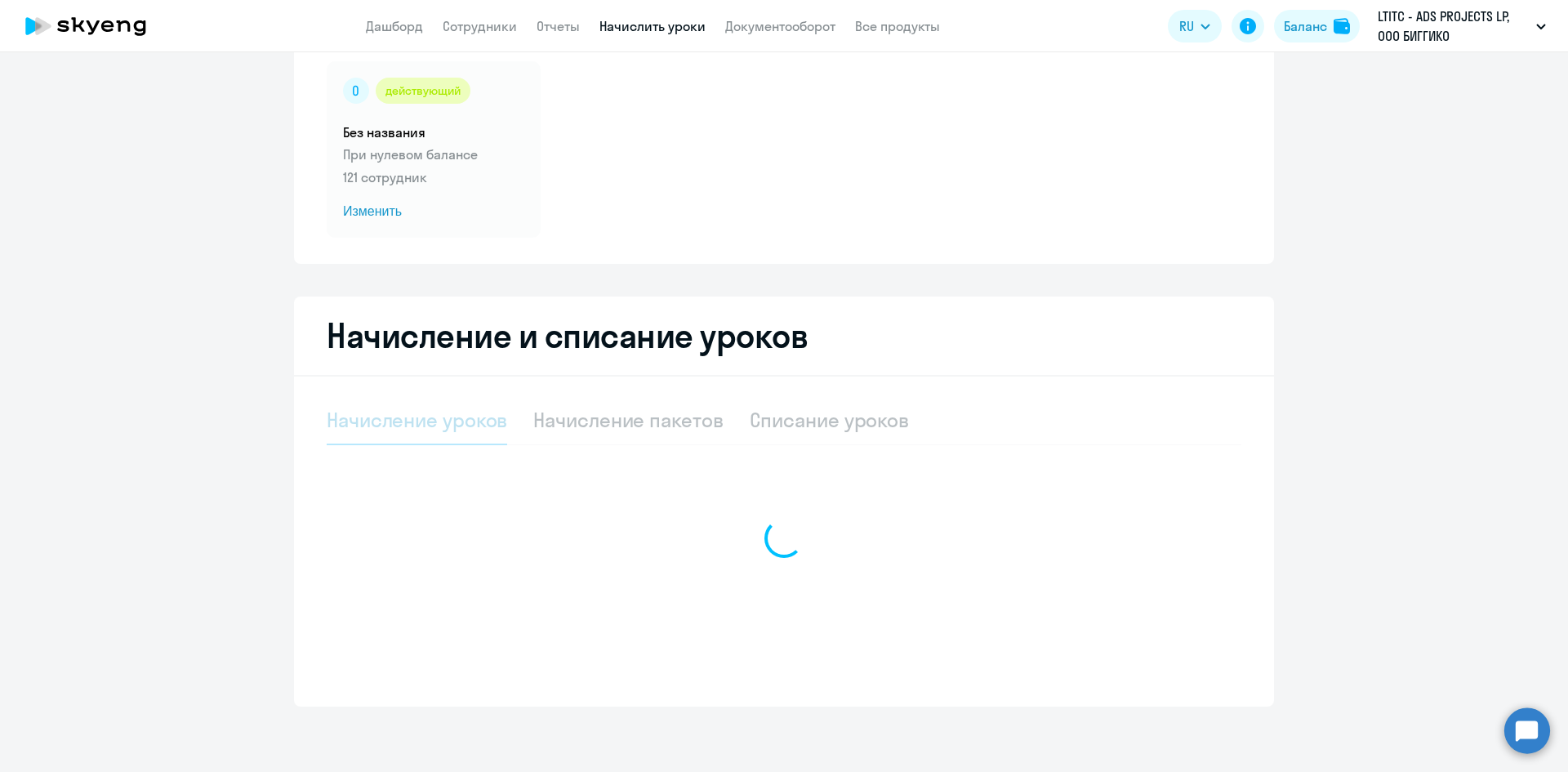
select select "10"
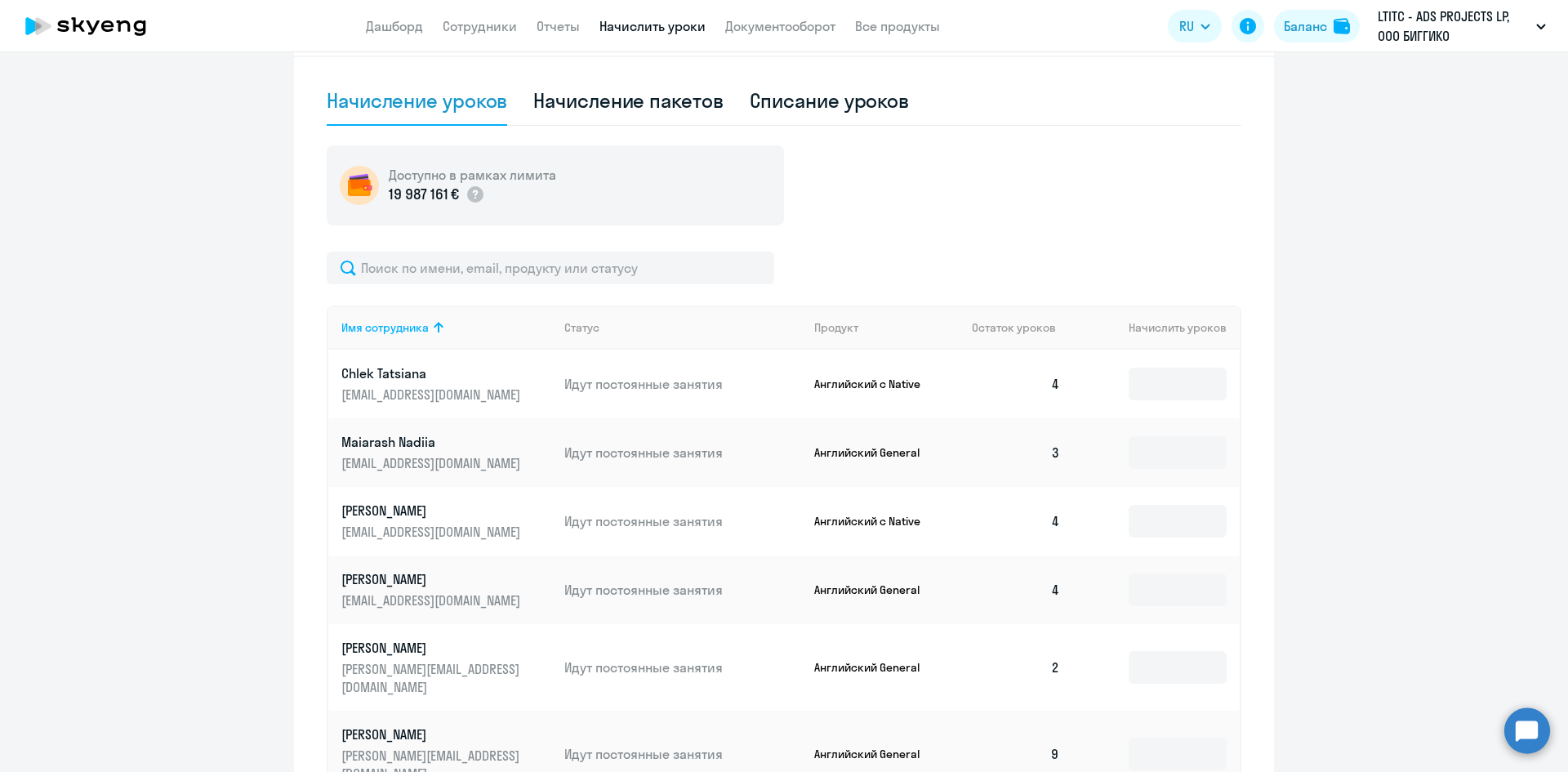
scroll to position [442, 0]
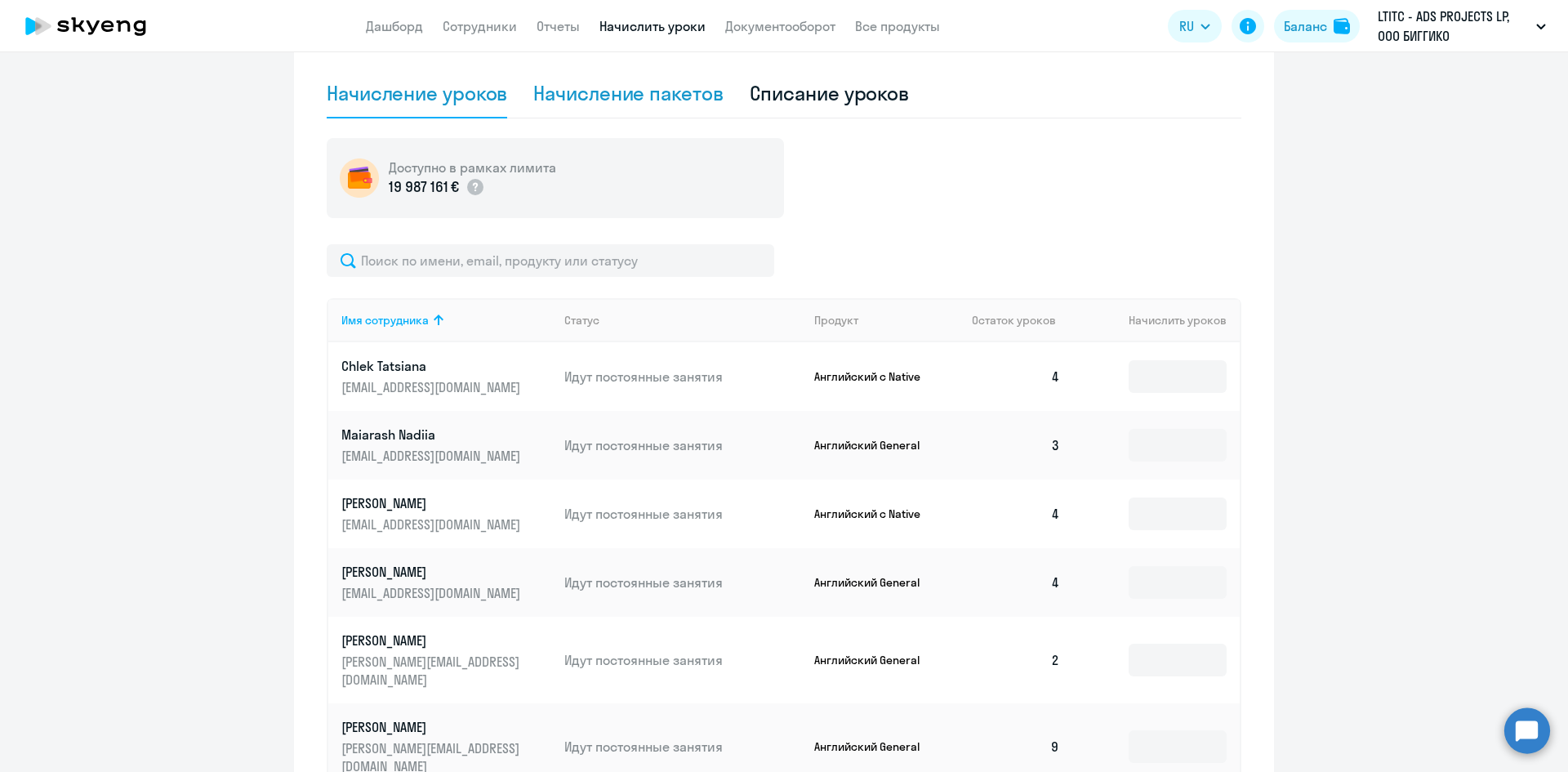
click at [667, 98] on div "Начисление пакетов" at bounding box center [629, 93] width 190 height 26
select select "10"
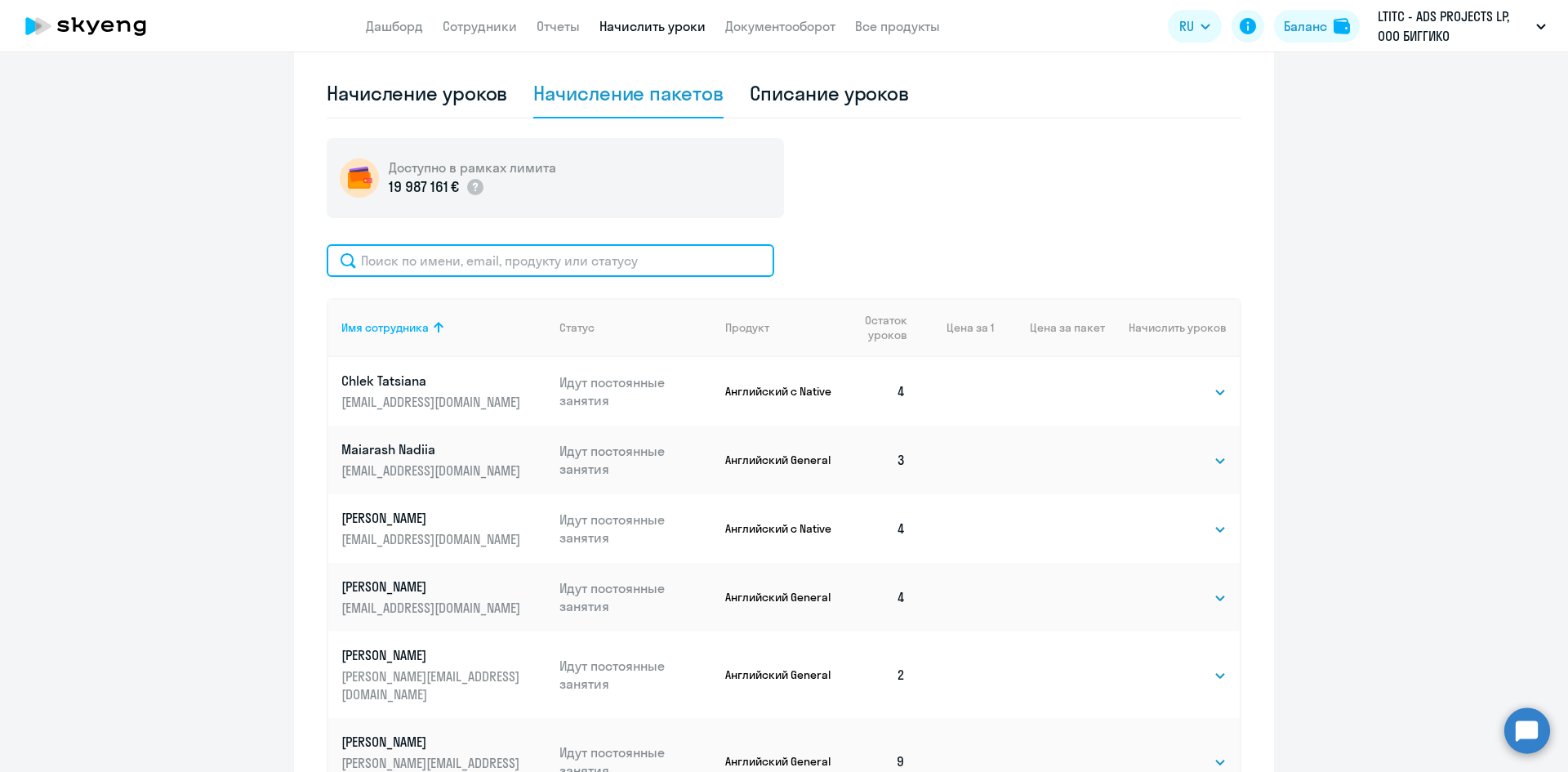
click at [546, 250] on input "text" at bounding box center [551, 260] width 448 height 33
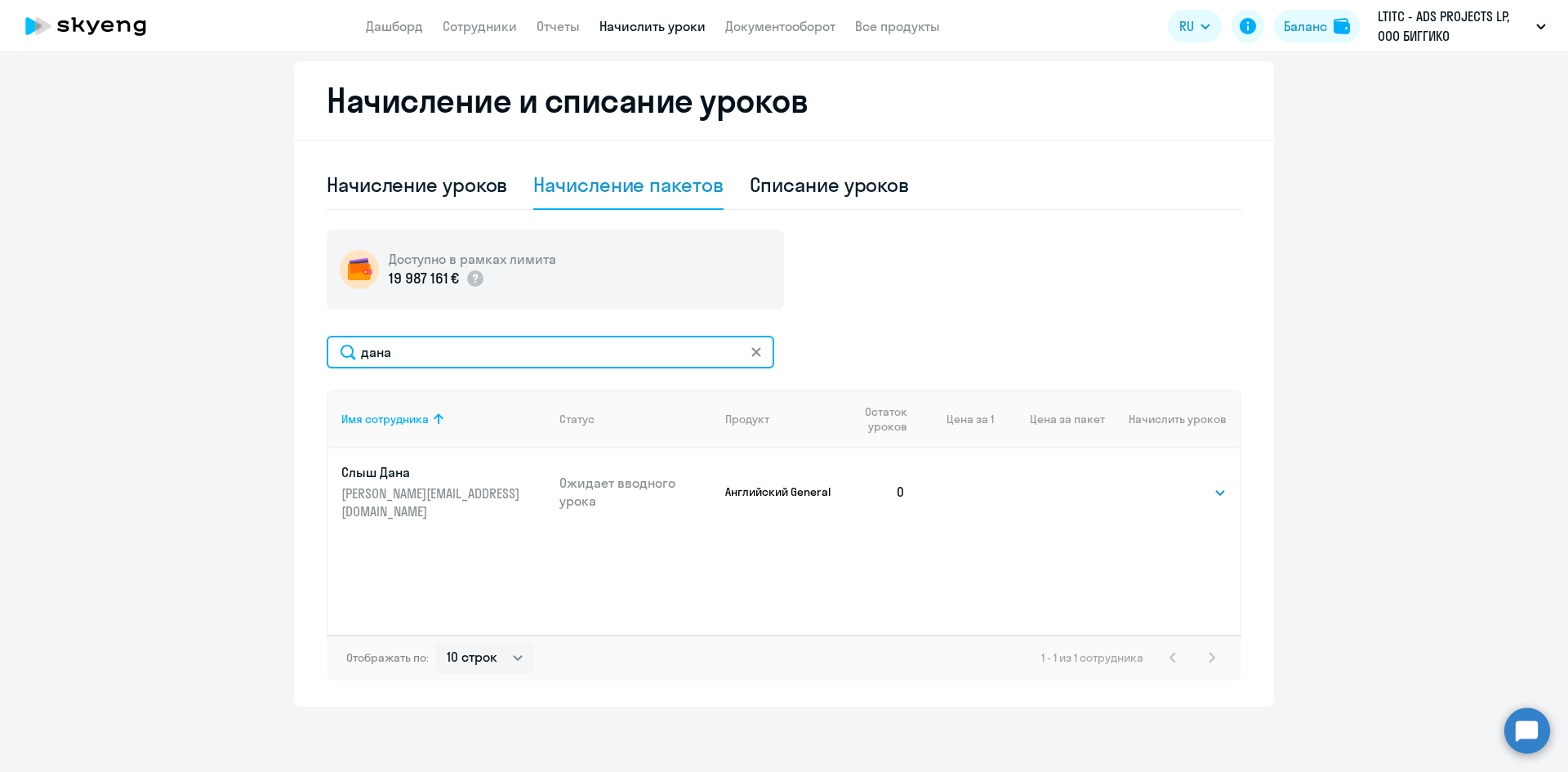
scroll to position [350, 0]
type input "дана"
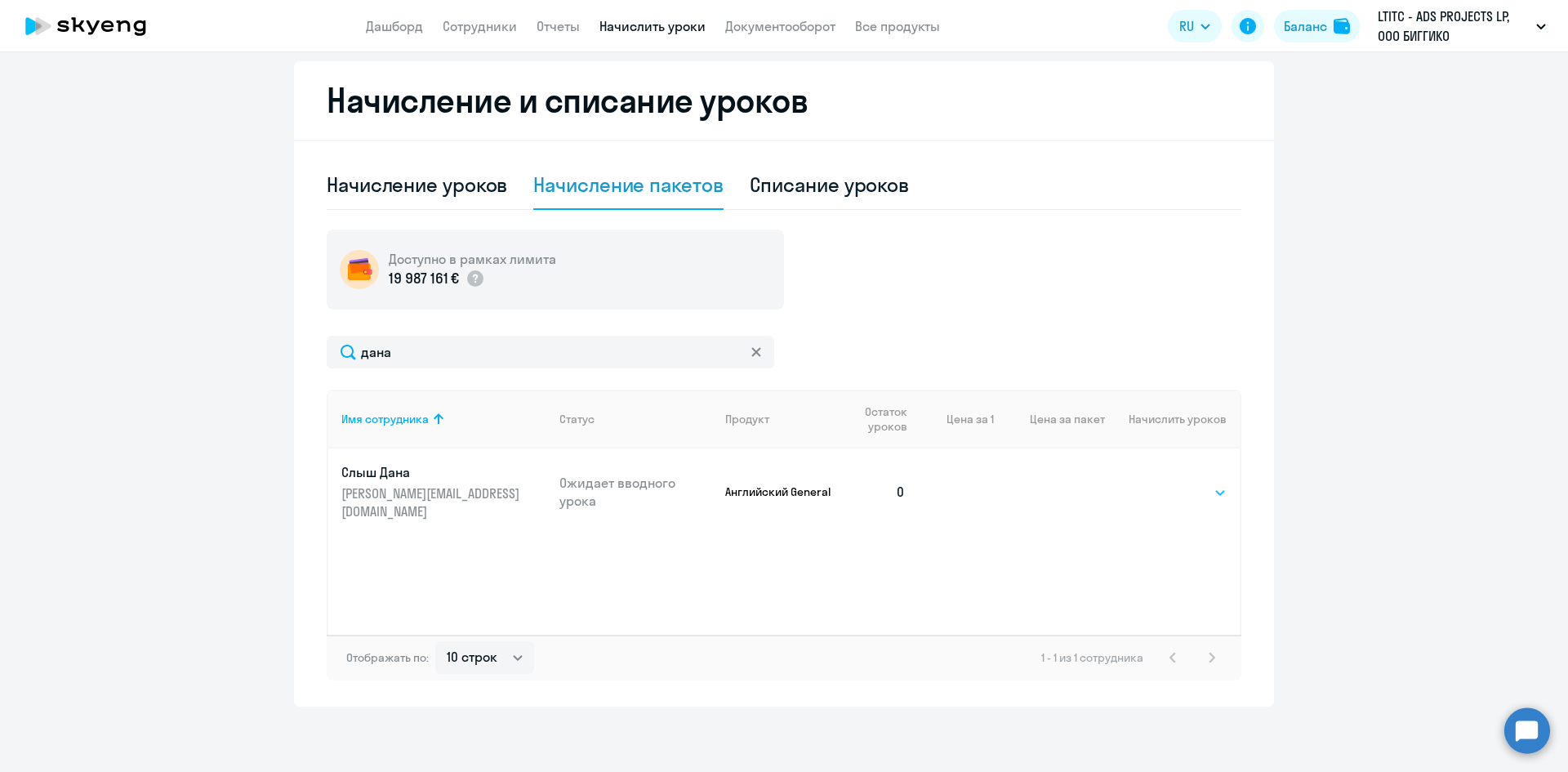
click at [1179, 482] on select "Выбрать 4 8 16 32 64 96 128" at bounding box center [1193, 492] width 67 height 20
